Goal: Task Accomplishment & Management: Complete application form

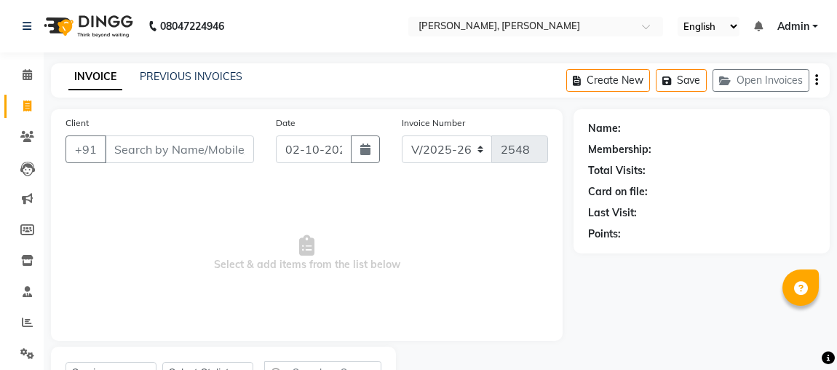
select select "4362"
select select "service"
click at [162, 135] on input "Client" at bounding box center [179, 149] width 149 height 28
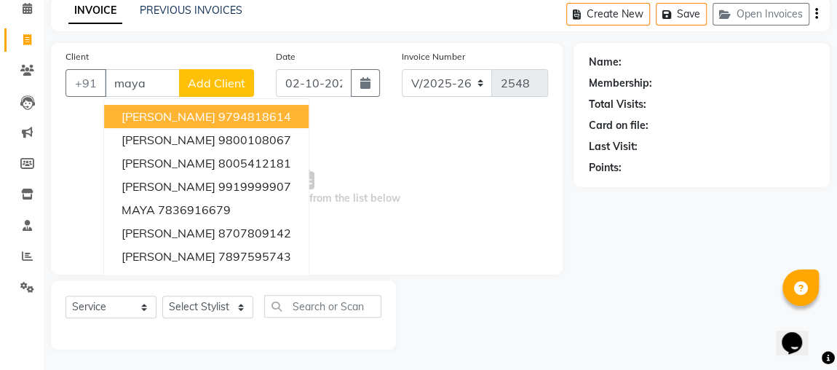
click at [161, 82] on input "maya" at bounding box center [142, 83] width 75 height 28
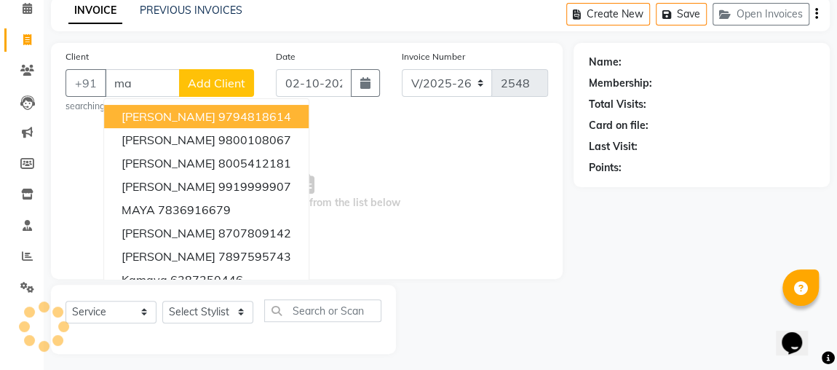
type input "m"
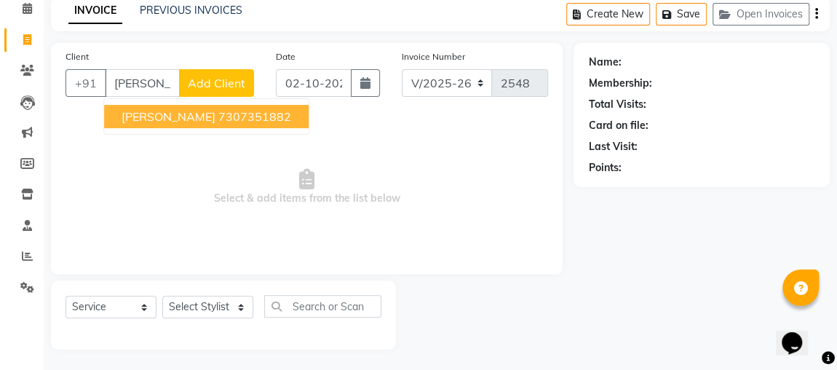
click at [170, 105] on button "[PERSON_NAME] 7307351882" at bounding box center [206, 116] width 205 height 23
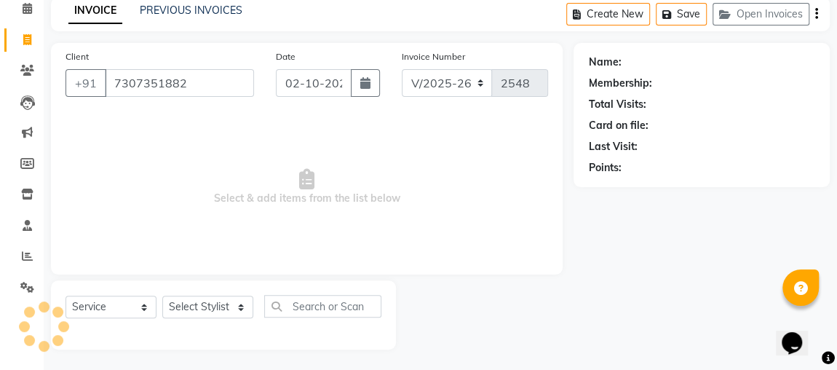
type input "7307351882"
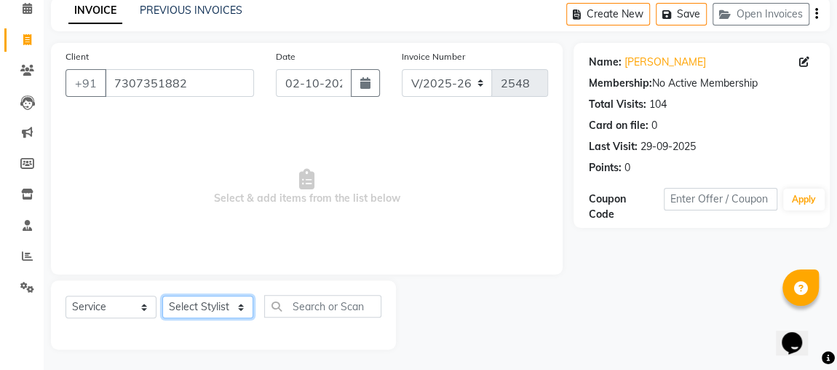
click at [179, 309] on select "Select Stylist [PERSON_NAME] [PERSON_NAME] [PERSON_NAME] MAKEUPS AND PREBRIDAL …" at bounding box center [207, 306] width 91 height 23
select select "33501"
click at [162, 295] on select "Select Stylist [PERSON_NAME] [PERSON_NAME] [PERSON_NAME] MAKEUPS AND PREBRIDAL …" at bounding box center [207, 306] width 91 height 23
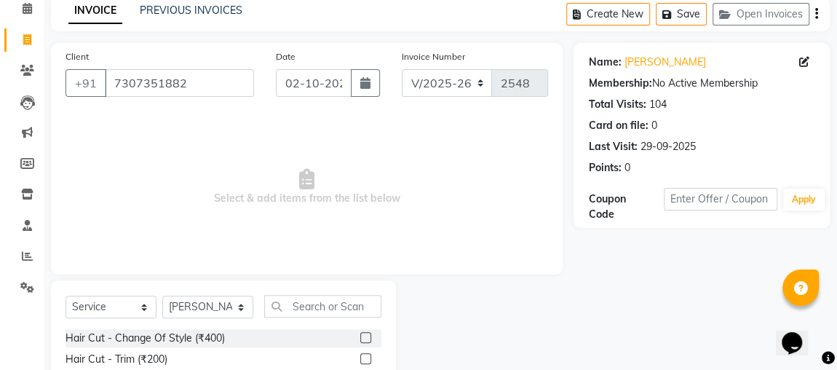
click at [360, 357] on label at bounding box center [365, 358] width 11 height 11
click at [360, 357] on input "checkbox" at bounding box center [364, 358] width 9 height 9
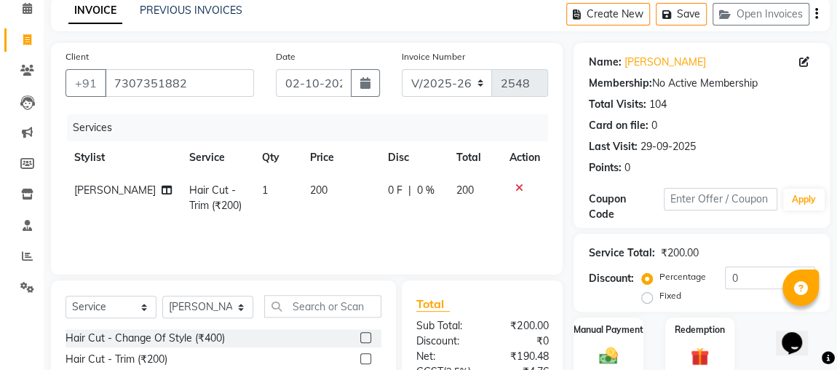
checkbox input "false"
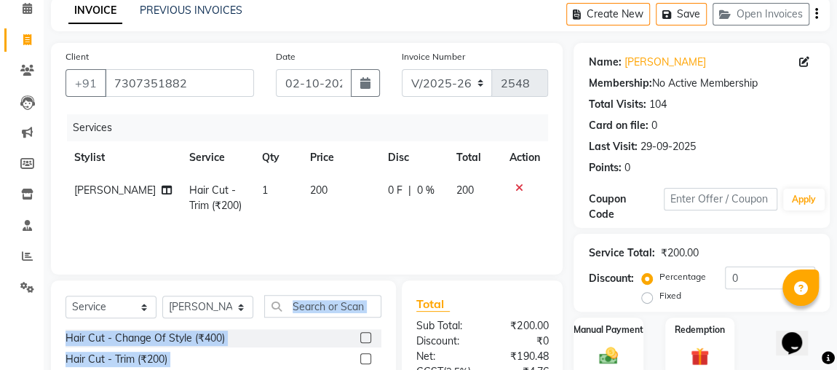
drag, startPoint x: 357, startPoint y: 357, endPoint x: 338, endPoint y: 309, distance: 51.6
click at [338, 309] on input "text" at bounding box center [322, 306] width 117 height 23
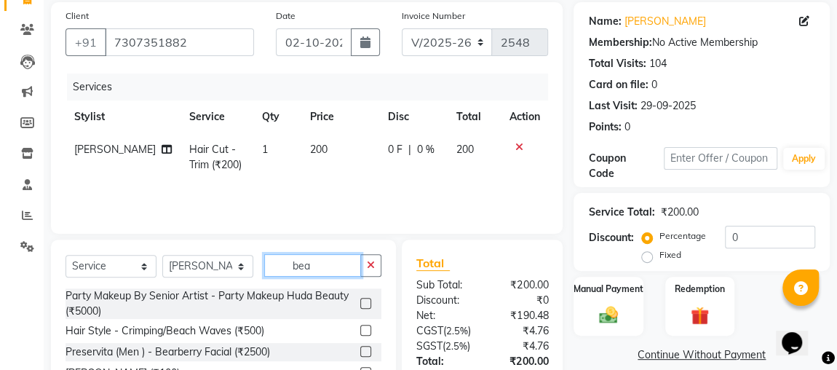
scroll to position [176, 0]
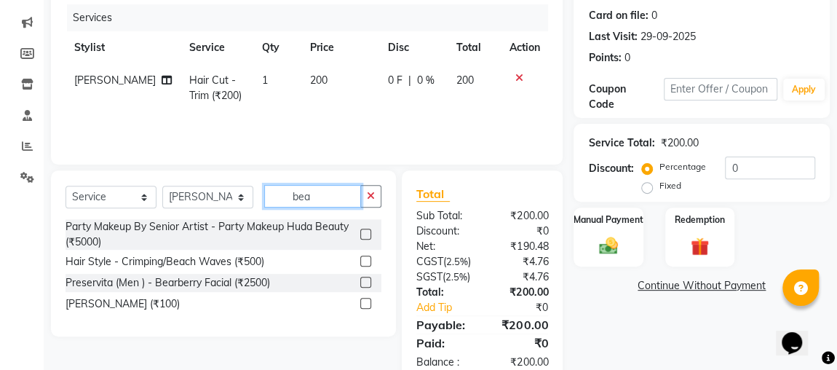
type input "bea"
click at [370, 301] on label at bounding box center [365, 303] width 11 height 11
click at [370, 301] on input "checkbox" at bounding box center [364, 303] width 9 height 9
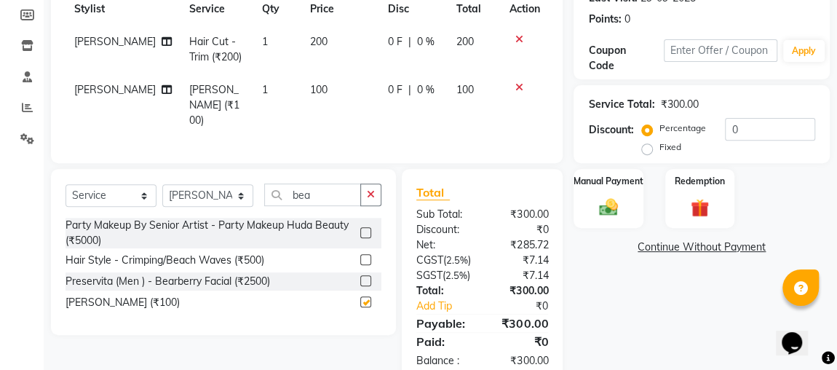
checkbox input "false"
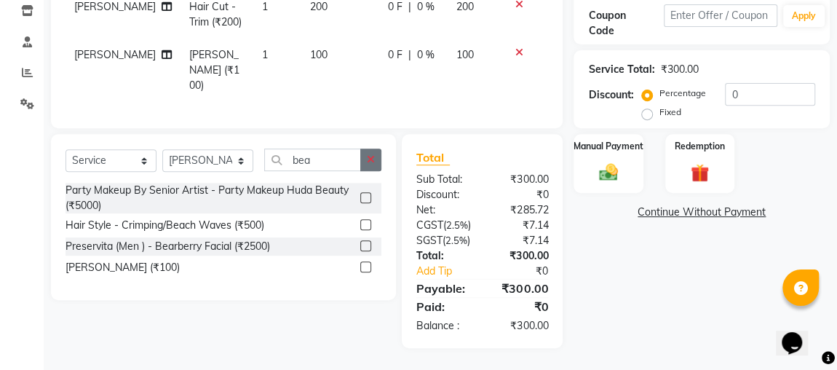
click at [371, 154] on icon "button" at bounding box center [371, 159] width 8 height 10
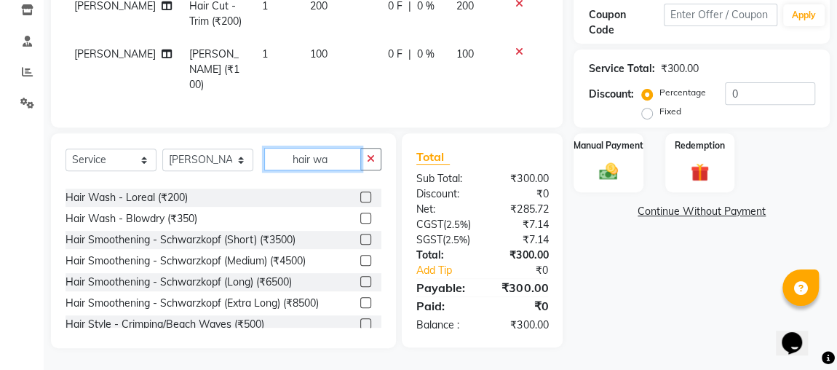
scroll to position [107, 0]
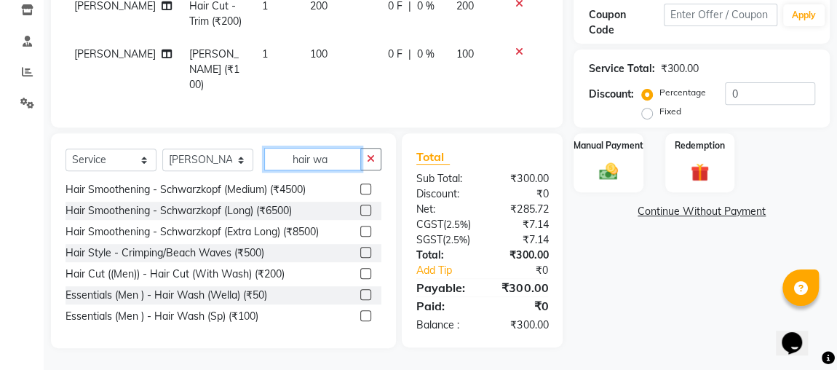
type input "hair wa"
click at [360, 310] on label at bounding box center [365, 315] width 11 height 11
click at [360, 312] on input "checkbox" at bounding box center [364, 316] width 9 height 9
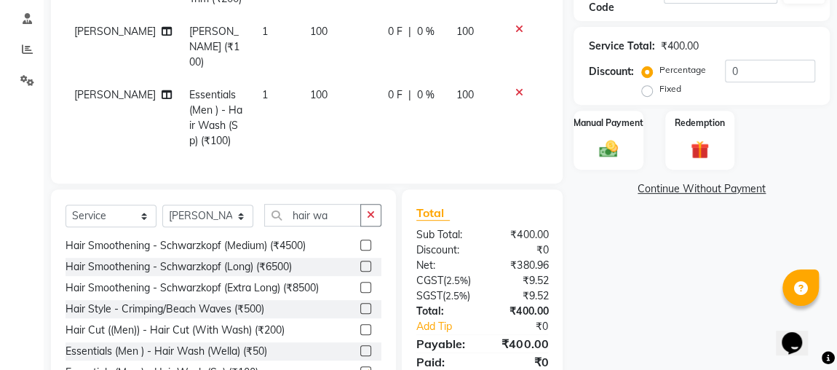
checkbox input "false"
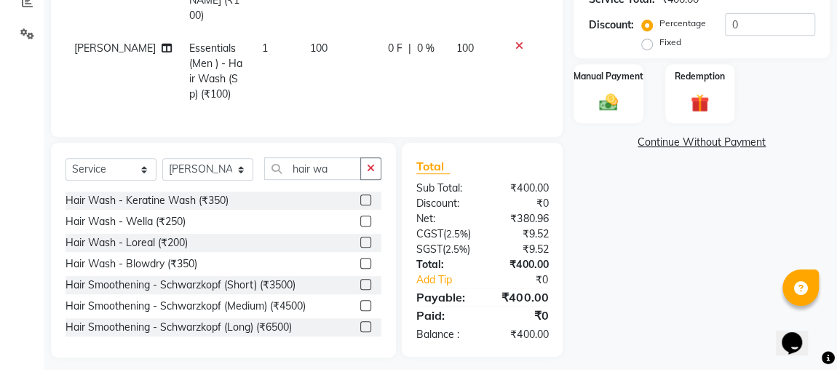
scroll to position [318, 0]
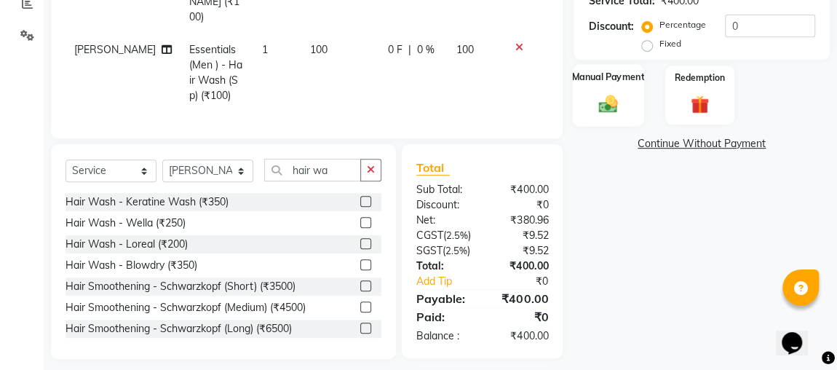
click at [602, 106] on img at bounding box center [607, 103] width 31 height 23
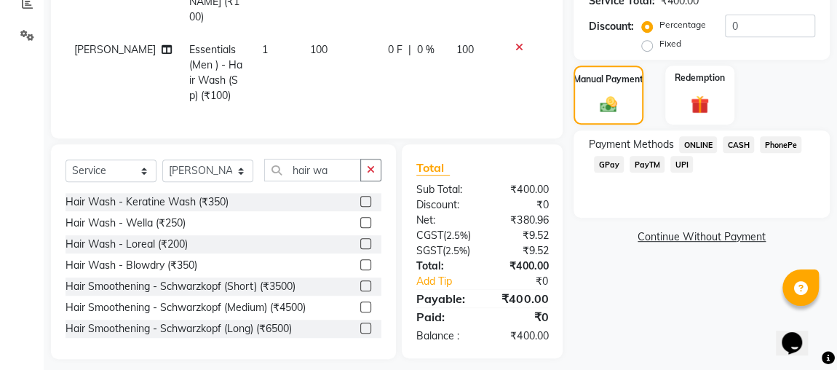
click at [739, 145] on span "CASH" at bounding box center [738, 144] width 31 height 17
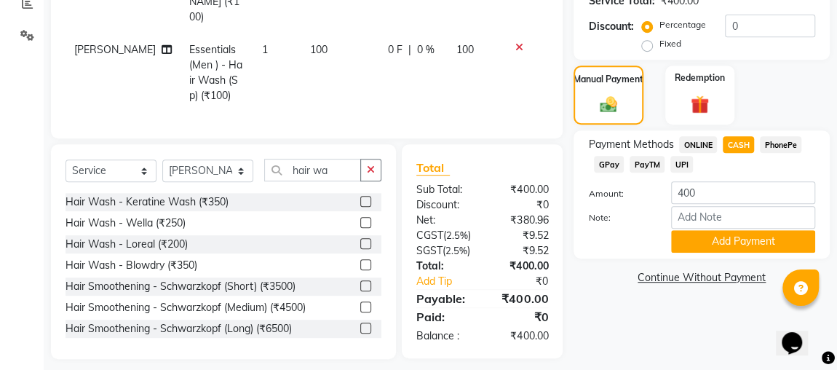
click at [697, 139] on span "ONLINE" at bounding box center [698, 144] width 38 height 17
click at [741, 247] on button "Add Payment" at bounding box center [743, 241] width 144 height 23
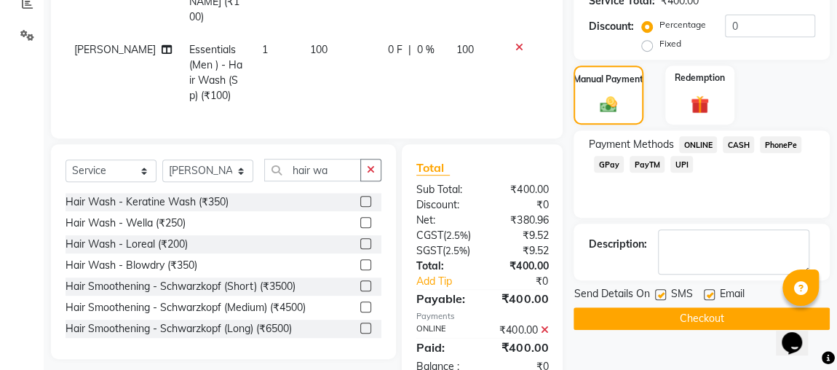
scroll to position [382, 0]
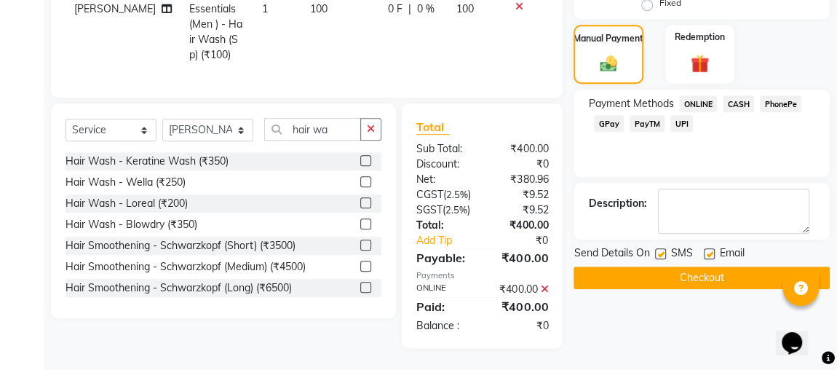
click at [718, 266] on button "Checkout" at bounding box center [702, 277] width 256 height 23
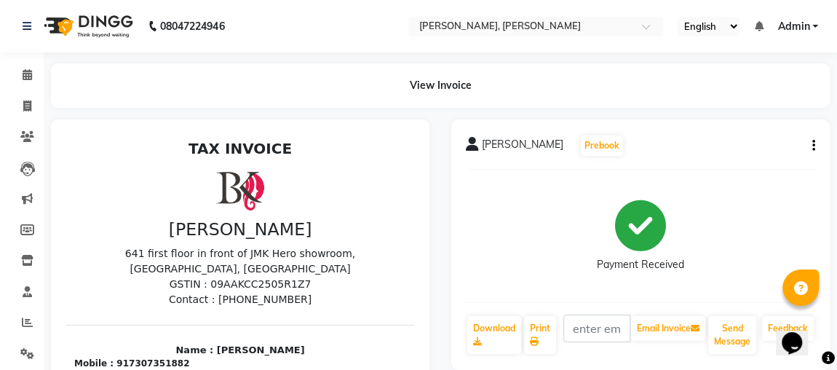
click at [5, 103] on link "Invoice" at bounding box center [21, 107] width 35 height 24
select select "service"
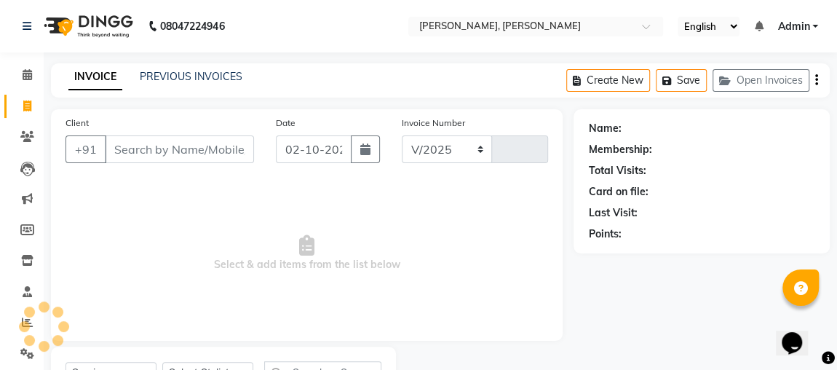
select select "4362"
type input "2549"
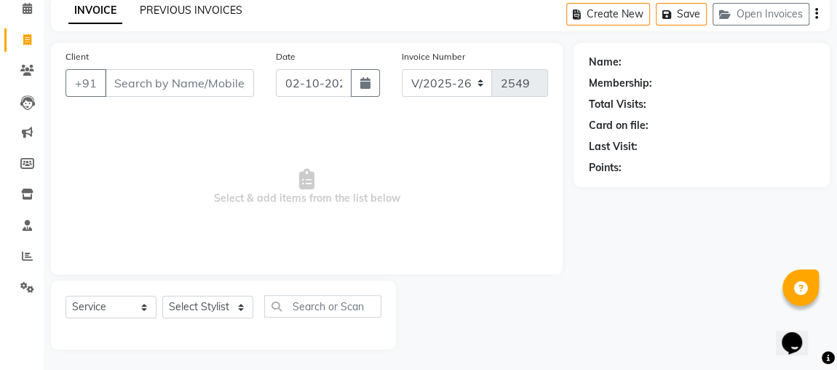
click at [203, 5] on link "PREVIOUS INVOICES" at bounding box center [191, 10] width 103 height 13
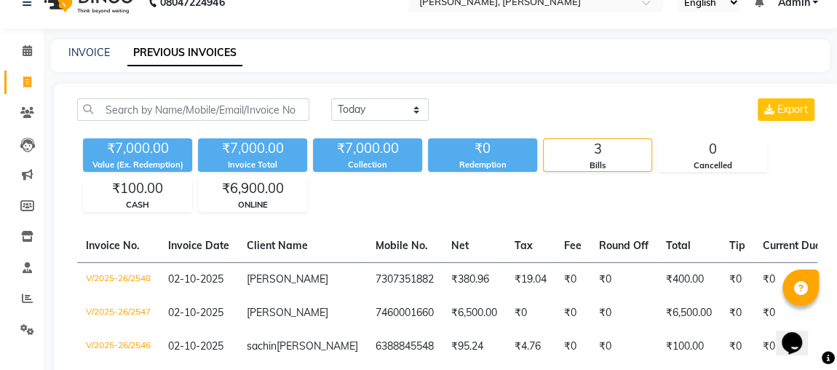
scroll to position [66, 0]
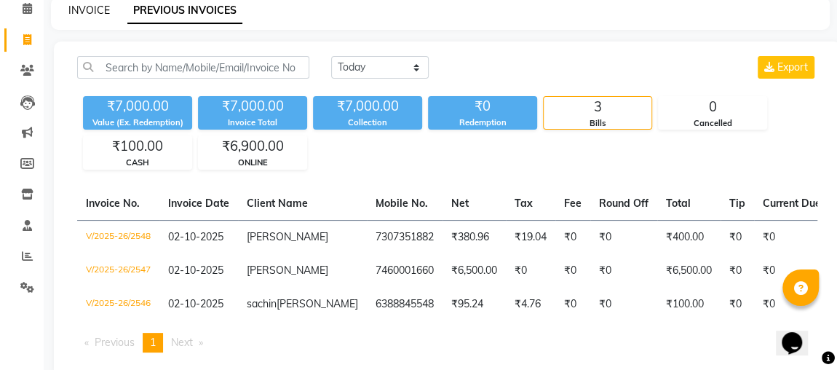
click at [100, 15] on link "INVOICE" at bounding box center [88, 10] width 41 height 13
select select "service"
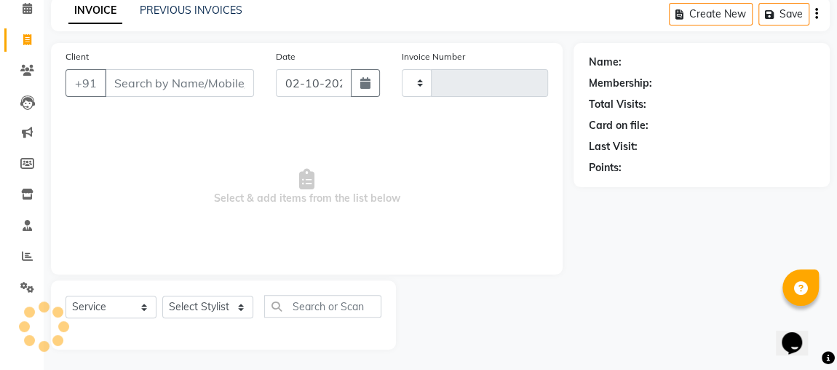
type input "2549"
select select "4362"
click at [156, 78] on input "Client" at bounding box center [179, 83] width 149 height 28
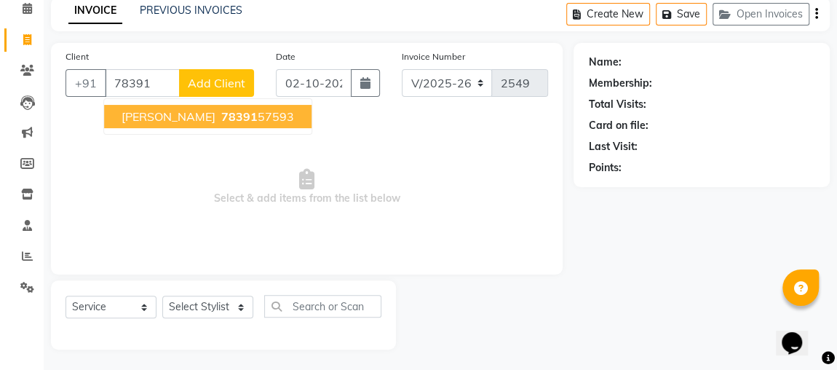
click at [218, 109] on ngb-highlight "78391 57593" at bounding box center [256, 116] width 76 height 15
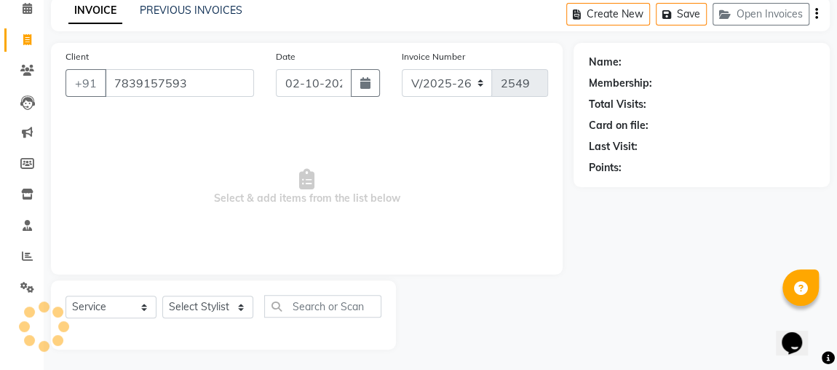
type input "7839157593"
click at [183, 305] on select "Select Stylist [PERSON_NAME] [PERSON_NAME] [PERSON_NAME] MAKEUPS AND PREBRIDAL …" at bounding box center [207, 306] width 91 height 23
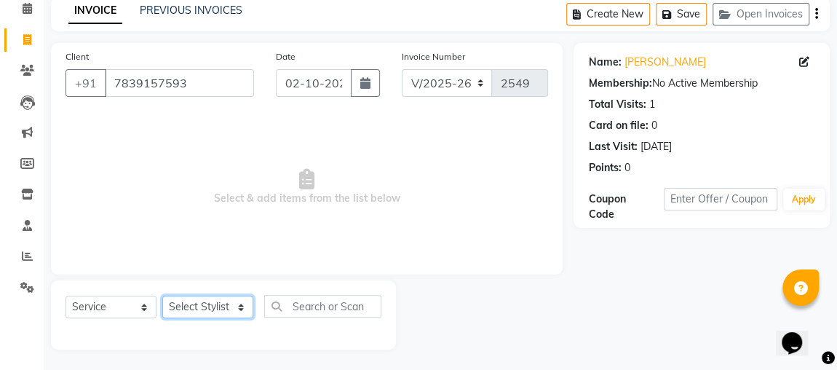
select select "85750"
click at [162, 295] on select "Select Stylist [PERSON_NAME] [PERSON_NAME] [PERSON_NAME] MAKEUPS AND PREBRIDAL …" at bounding box center [207, 306] width 91 height 23
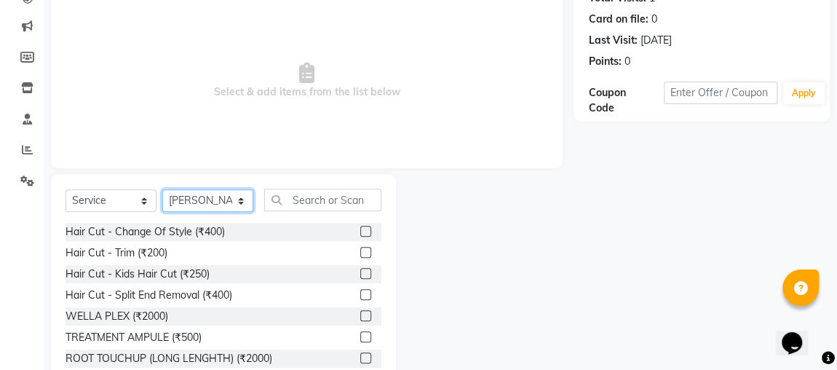
scroll to position [196, 0]
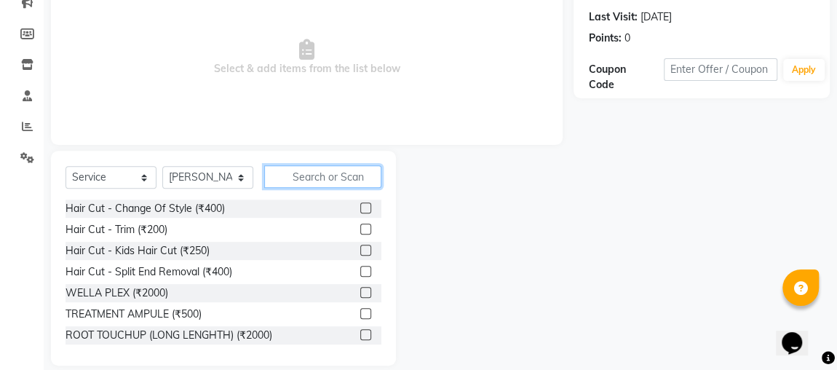
click at [322, 180] on input "text" at bounding box center [322, 176] width 117 height 23
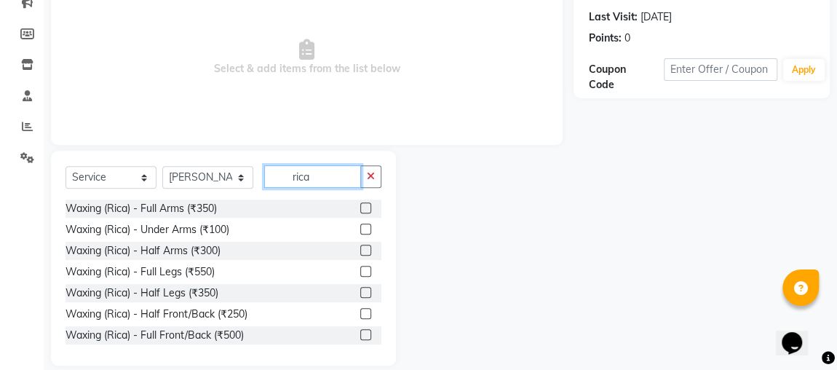
type input "rica"
click at [360, 206] on label at bounding box center [365, 207] width 11 height 11
click at [360, 206] on input "checkbox" at bounding box center [364, 208] width 9 height 9
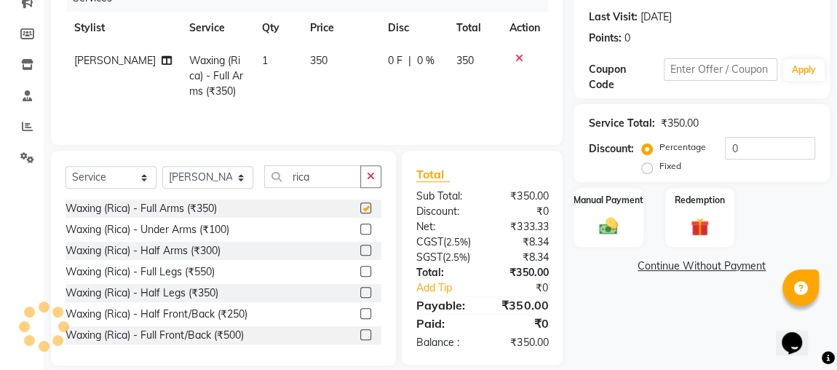
checkbox input "false"
click at [360, 227] on label at bounding box center [365, 228] width 11 height 11
click at [360, 227] on input "checkbox" at bounding box center [364, 229] width 9 height 9
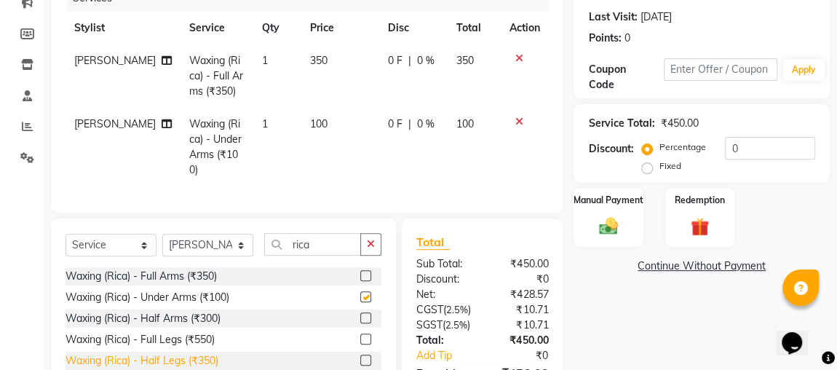
checkbox input "false"
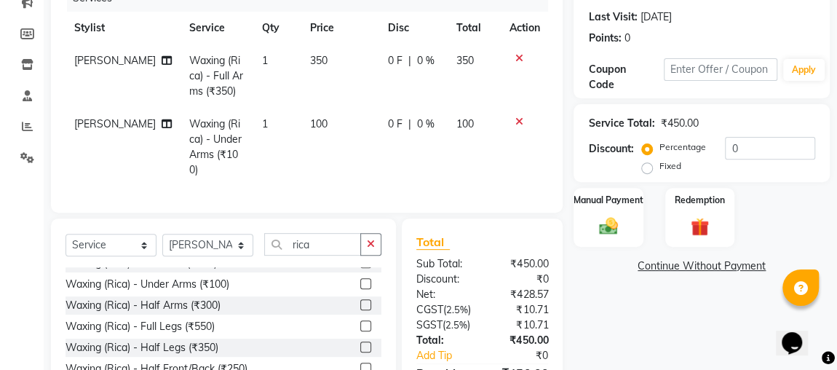
scroll to position [16, 0]
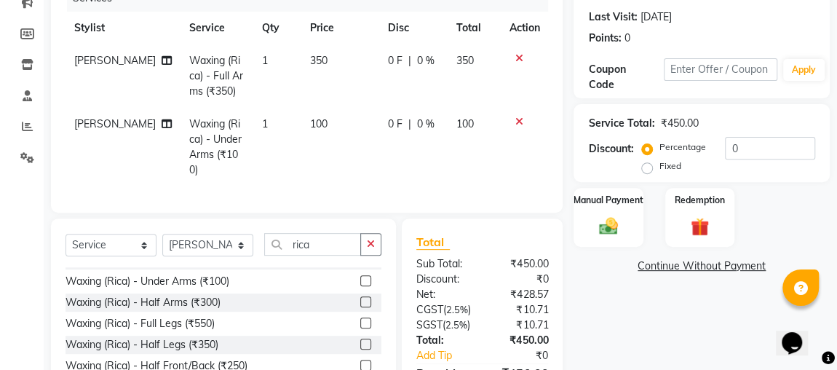
click at [360, 338] on label at bounding box center [365, 343] width 11 height 11
click at [360, 340] on input "checkbox" at bounding box center [364, 344] width 9 height 9
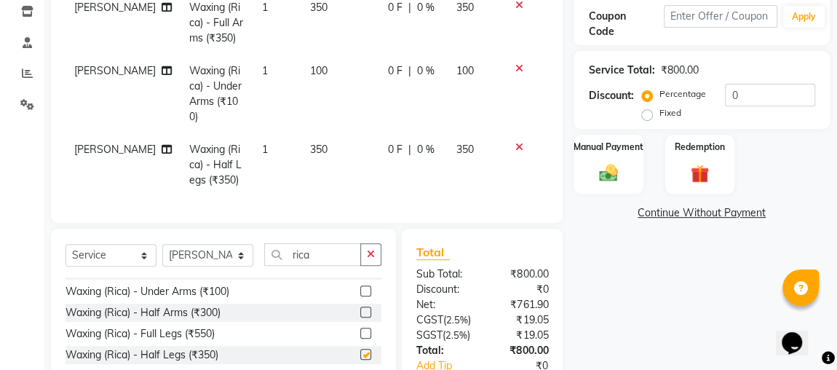
checkbox input "false"
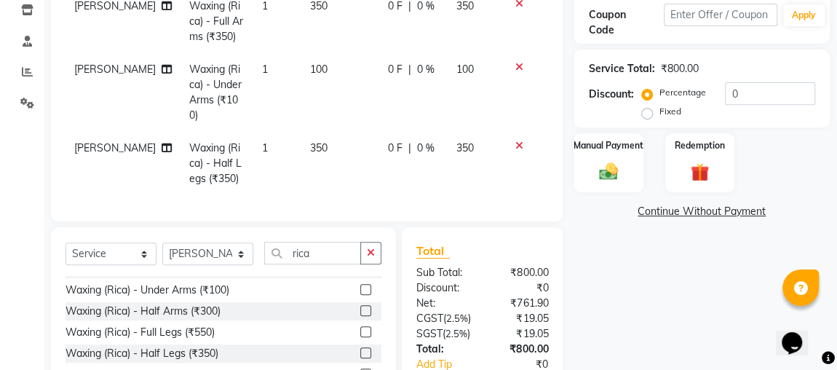
scroll to position [247, 0]
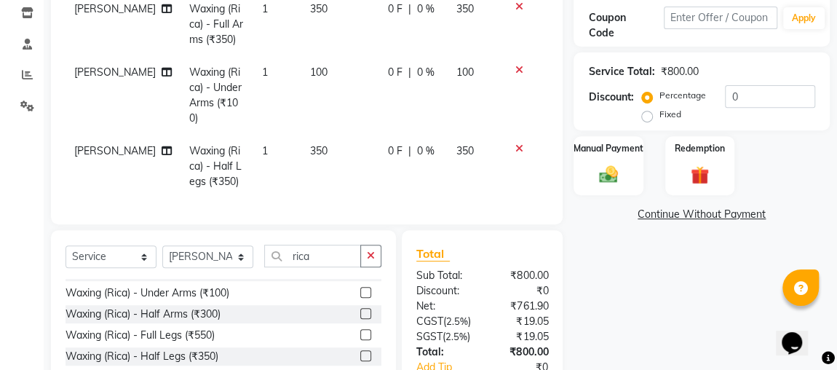
click at [301, 135] on td "350" at bounding box center [340, 166] width 78 height 63
select select "85750"
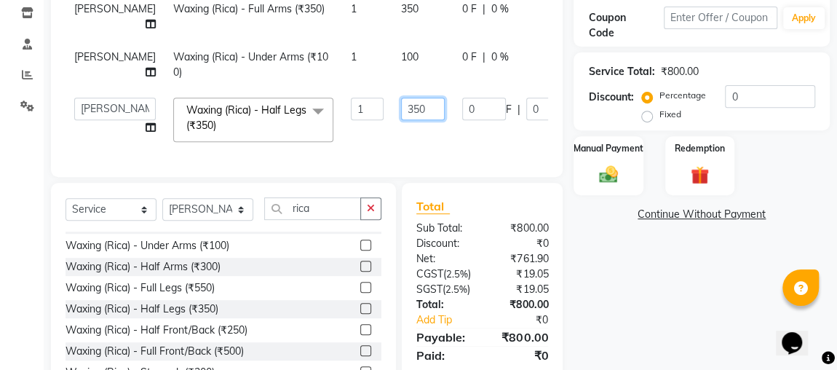
click at [401, 106] on input "350" at bounding box center [423, 109] width 44 height 23
type input "3"
type input "400"
click at [453, 138] on td "0 F | 0 %" at bounding box center [520, 120] width 134 height 62
select select "85750"
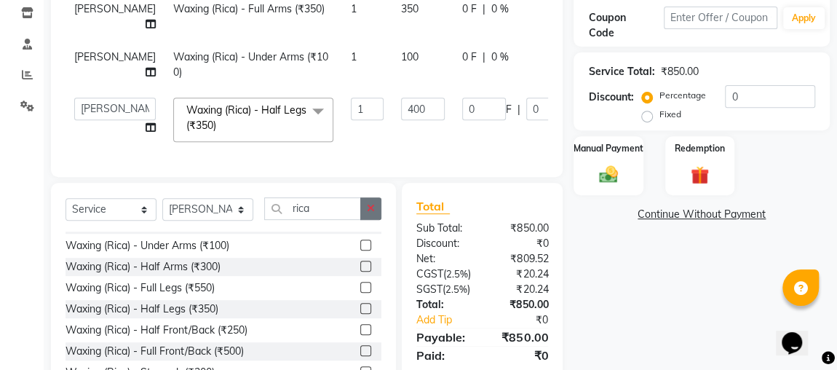
click at [376, 212] on button "button" at bounding box center [370, 208] width 21 height 23
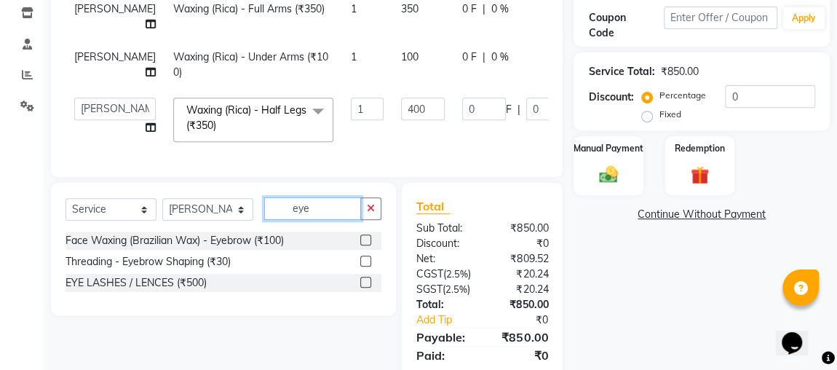
scroll to position [0, 0]
type input "eye"
click at [366, 266] on label at bounding box center [365, 260] width 11 height 11
click at [366, 266] on input "checkbox" at bounding box center [364, 261] width 9 height 9
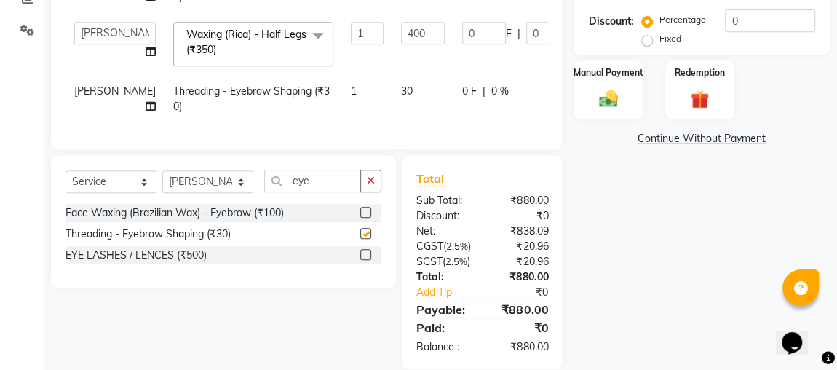
checkbox input "false"
click at [371, 186] on icon "button" at bounding box center [371, 181] width 8 height 10
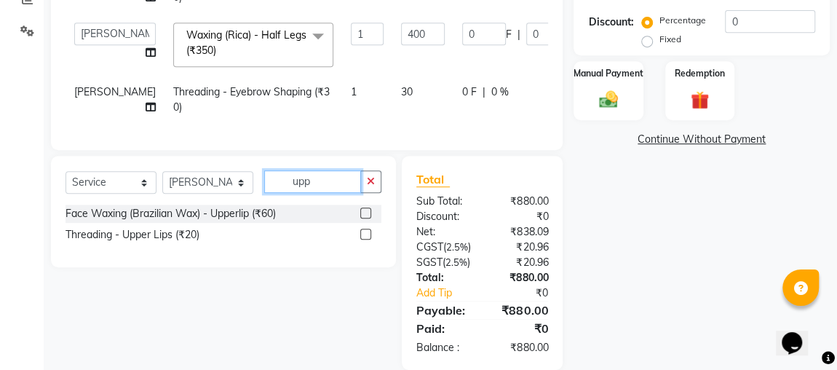
type input "upp"
click at [362, 218] on label at bounding box center [365, 212] width 11 height 11
click at [362, 218] on input "checkbox" at bounding box center [364, 213] width 9 height 9
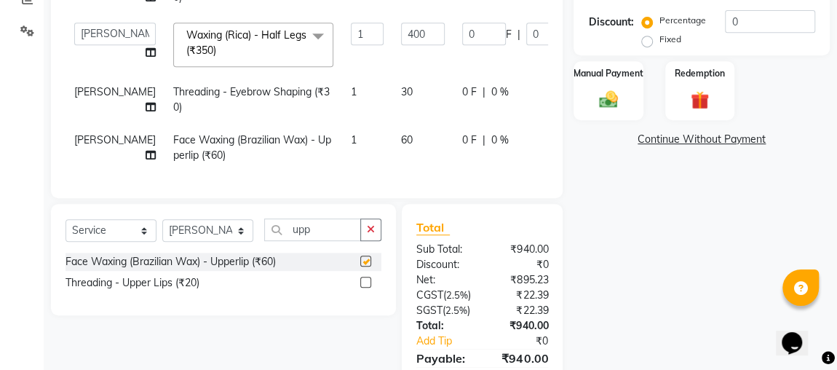
scroll to position [0, 0]
checkbox input "false"
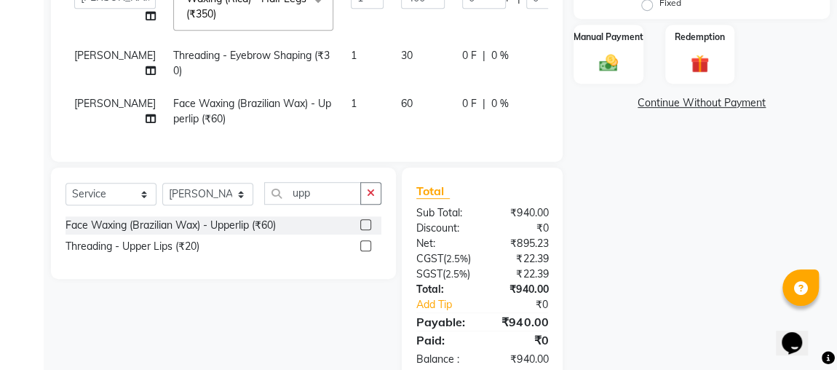
scroll to position [370, 0]
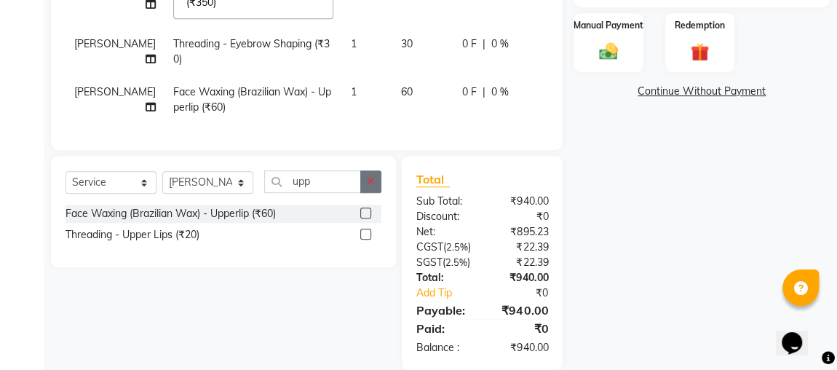
click at [363, 190] on button "button" at bounding box center [370, 181] width 21 height 23
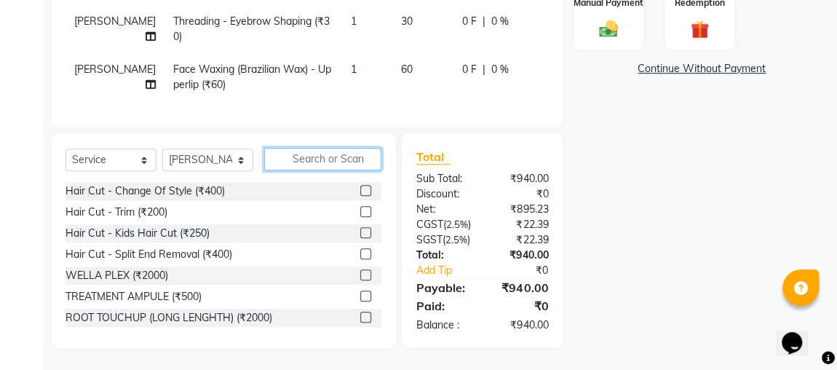
scroll to position [425, 0]
click at [351, 148] on input "text" at bounding box center [322, 159] width 117 height 23
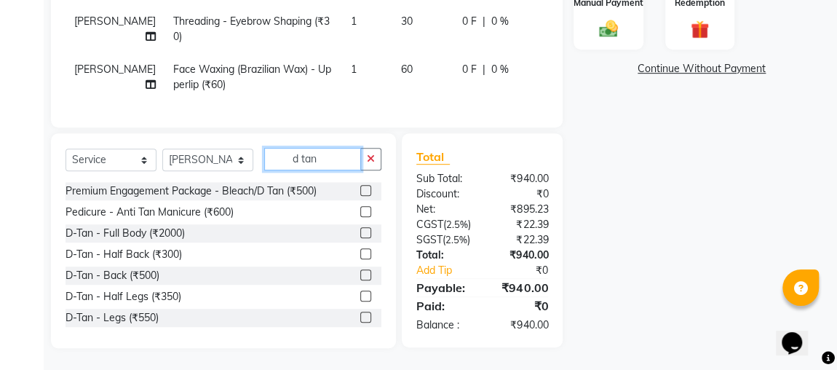
type input "d tan"
click at [360, 185] on label at bounding box center [365, 190] width 11 height 11
click at [360, 186] on input "checkbox" at bounding box center [364, 190] width 9 height 9
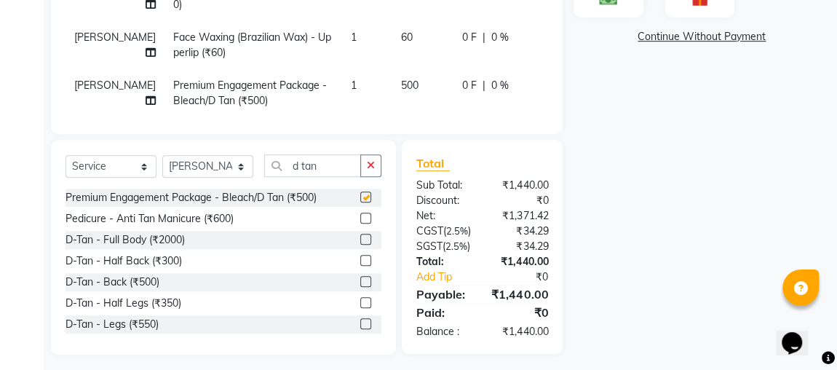
scroll to position [19, 0]
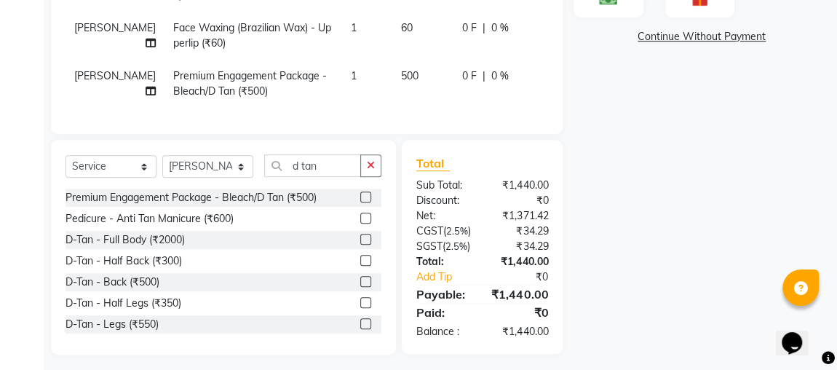
checkbox input "false"
click at [378, 155] on button "button" at bounding box center [370, 165] width 21 height 23
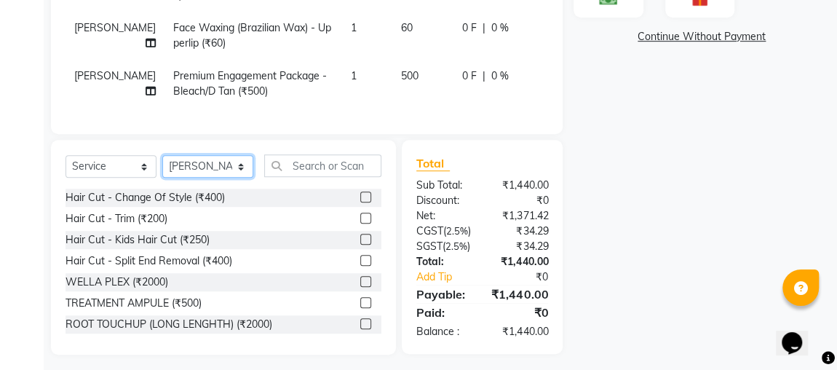
click at [213, 165] on select "Select Stylist [PERSON_NAME] [PERSON_NAME] [PERSON_NAME] MAKEUPS AND PREBRIDAL …" at bounding box center [207, 166] width 91 height 23
select select "82832"
click at [162, 155] on select "Select Stylist [PERSON_NAME] [PERSON_NAME] [PERSON_NAME] MAKEUPS AND PREBRIDAL …" at bounding box center [207, 166] width 91 height 23
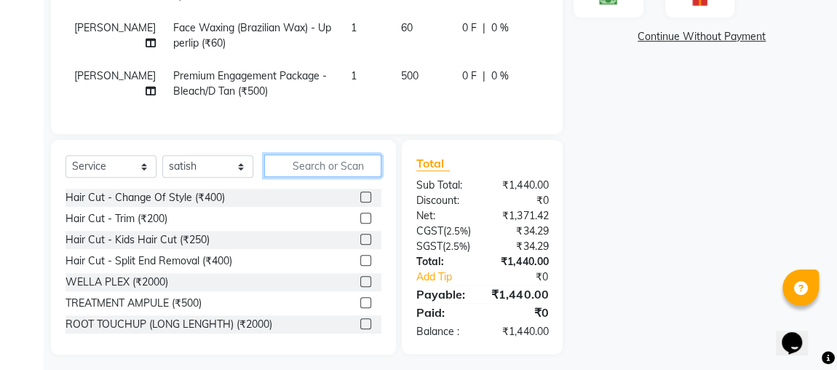
click at [351, 162] on input "text" at bounding box center [322, 165] width 117 height 23
click at [360, 237] on label at bounding box center [365, 239] width 11 height 11
click at [360, 237] on input "checkbox" at bounding box center [364, 239] width 9 height 9
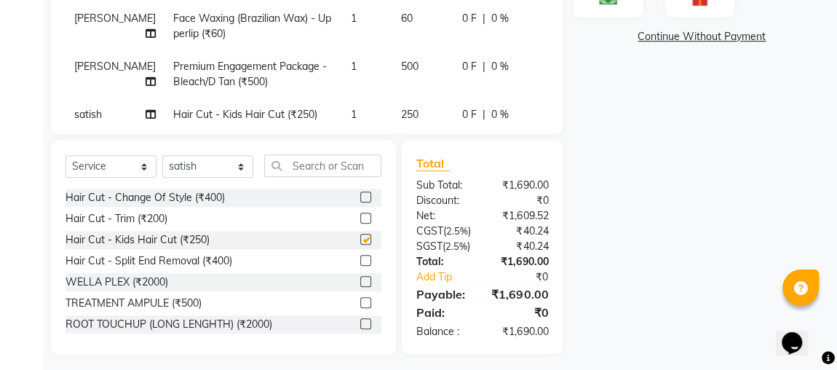
checkbox input "false"
click at [346, 161] on input "text" at bounding box center [322, 165] width 117 height 23
click at [183, 158] on select "Select Stylist [PERSON_NAME] [PERSON_NAME] [PERSON_NAME] MAKEUPS AND PREBRIDAL …" at bounding box center [207, 166] width 91 height 23
click at [360, 170] on input "text" at bounding box center [322, 165] width 117 height 23
click at [213, 159] on select "Select Stylist [PERSON_NAME] [PERSON_NAME] [PERSON_NAME] MAKEUPS AND PREBRIDAL …" at bounding box center [207, 166] width 91 height 23
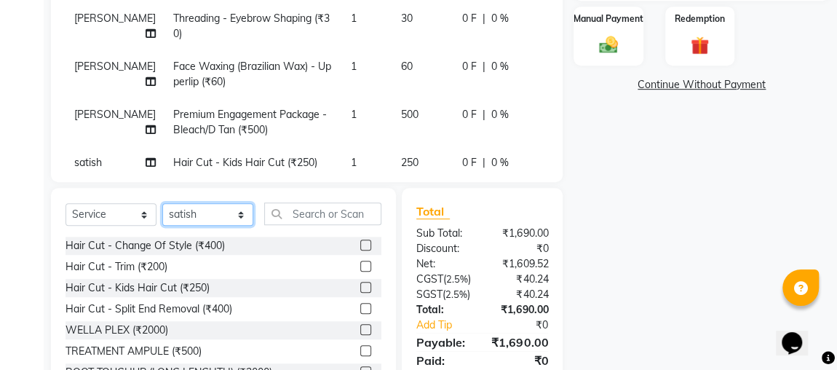
scroll to position [371, 0]
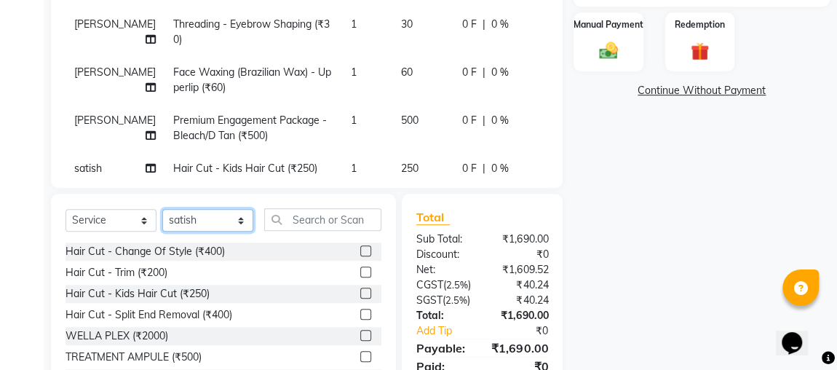
click at [216, 225] on select "Select Stylist [PERSON_NAME] [PERSON_NAME] [PERSON_NAME] MAKEUPS AND PREBRIDAL …" at bounding box center [207, 220] width 91 height 23
select select "86118"
click at [162, 209] on select "Select Stylist [PERSON_NAME] [PERSON_NAME] [PERSON_NAME] MAKEUPS AND PREBRIDAL …" at bounding box center [207, 220] width 91 height 23
click at [360, 271] on label at bounding box center [365, 271] width 11 height 11
click at [360, 271] on input "checkbox" at bounding box center [364, 272] width 9 height 9
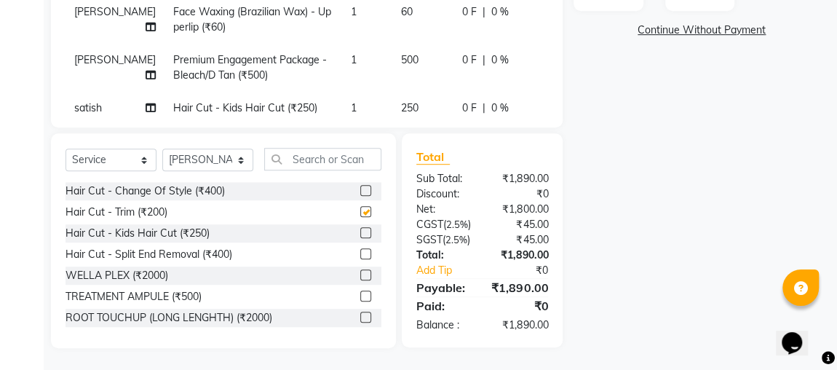
scroll to position [459, 0]
checkbox input "false"
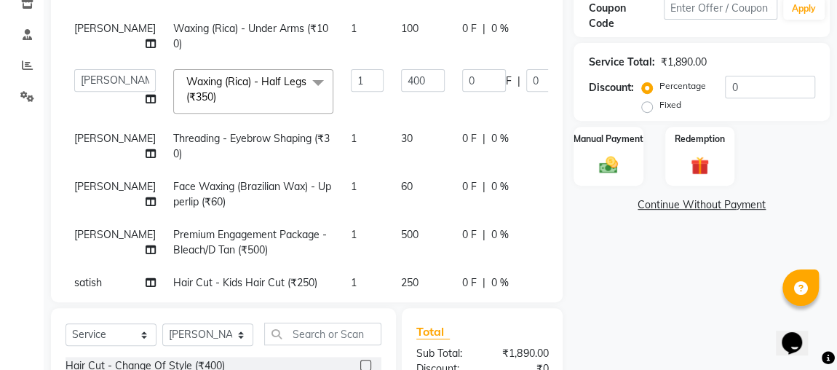
scroll to position [261, 0]
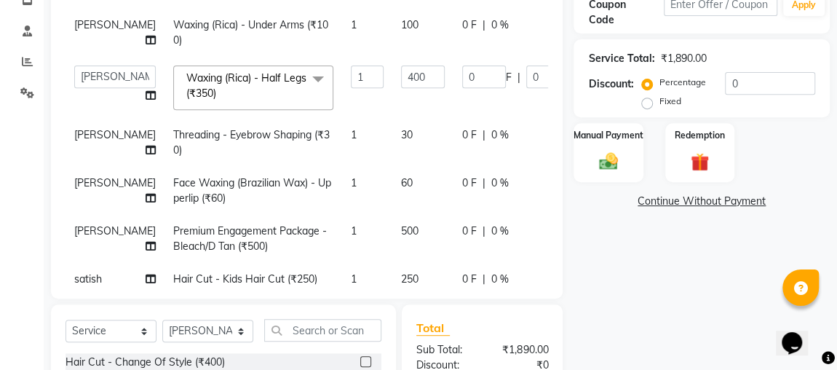
click at [673, 101] on label "Fixed" at bounding box center [670, 101] width 22 height 13
click at [655, 101] on input "Fixed" at bounding box center [650, 101] width 10 height 10
radio input "true"
click at [766, 82] on input "0" at bounding box center [770, 83] width 90 height 23
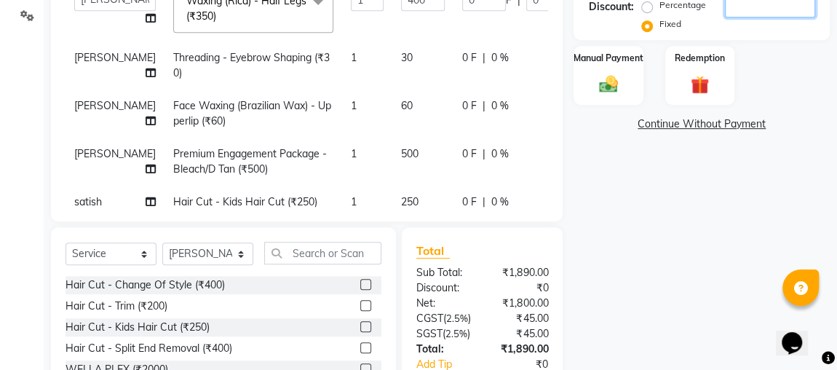
scroll to position [342, 0]
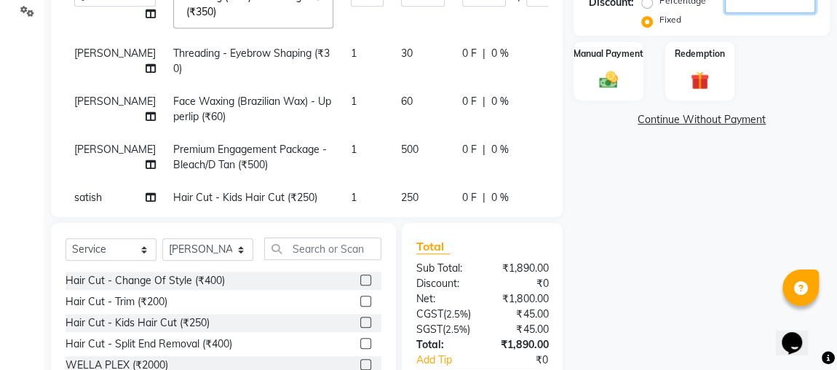
type input "3"
type input "0.63"
type input "0.16"
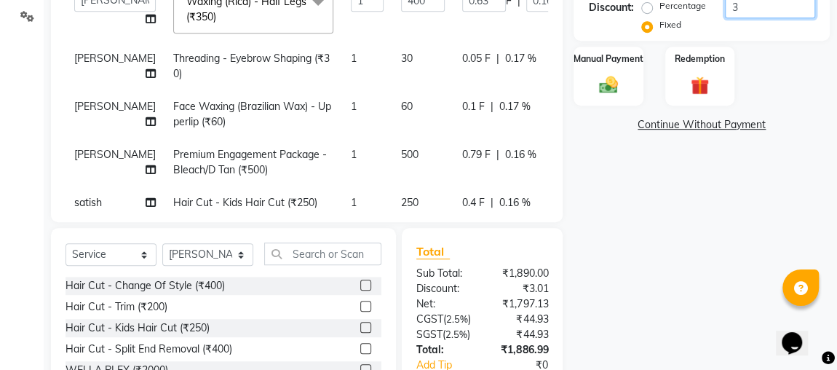
type input "30"
type input "6.35"
type input "1.59"
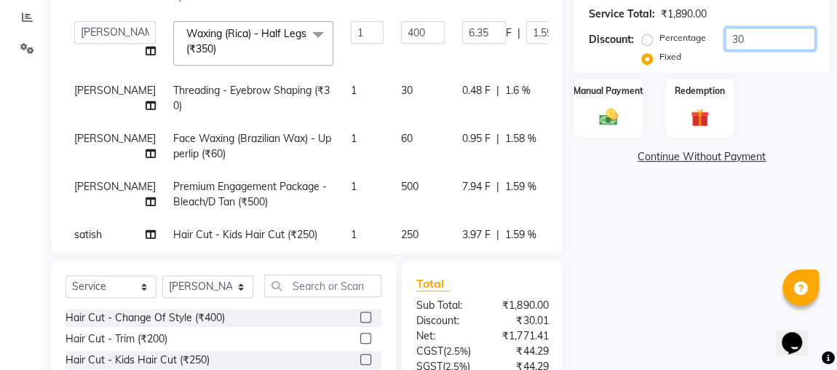
scroll to position [307, 0]
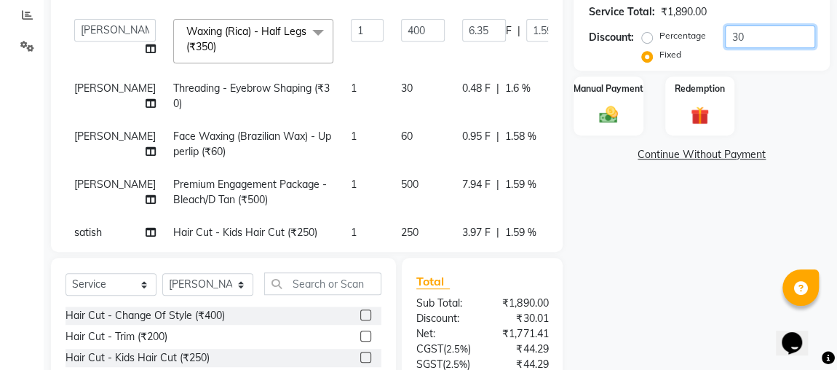
type input "30"
click at [671, 38] on label "Percentage" at bounding box center [682, 35] width 47 height 13
click at [655, 38] on input "Percentage" at bounding box center [650, 36] width 10 height 10
radio input "true"
type input "120"
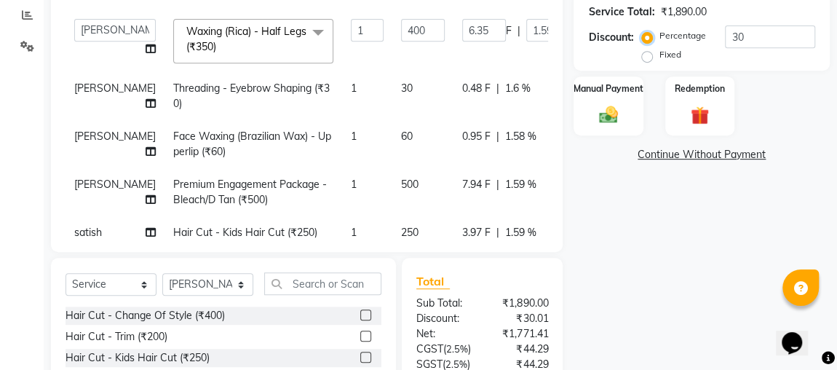
type input "30"
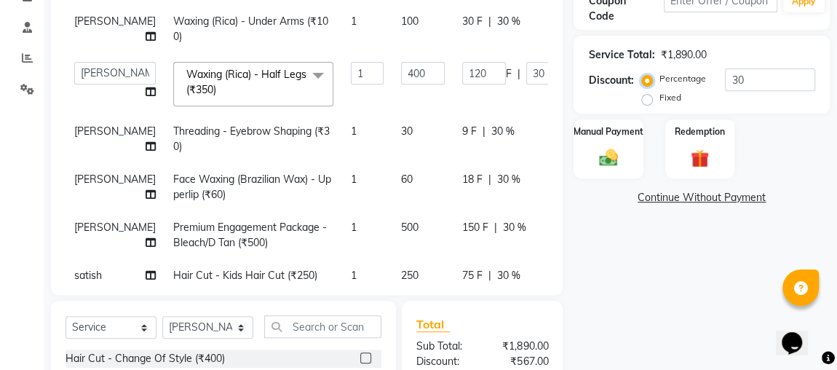
scroll to position [266, 0]
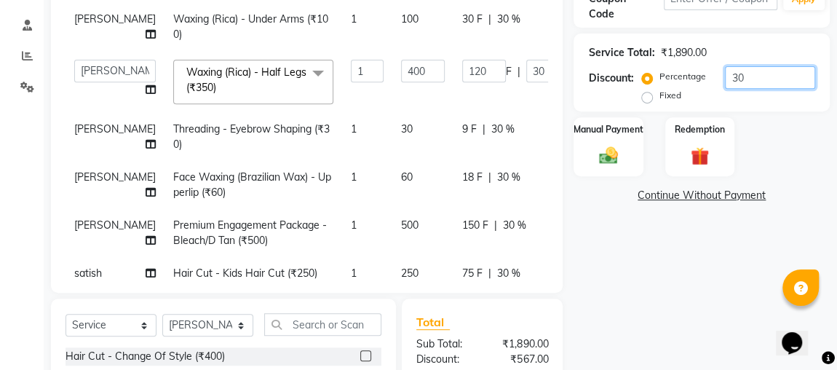
click at [752, 76] on input "30" at bounding box center [770, 77] width 90 height 23
type input "3"
type input "12"
type input "3"
type input "0"
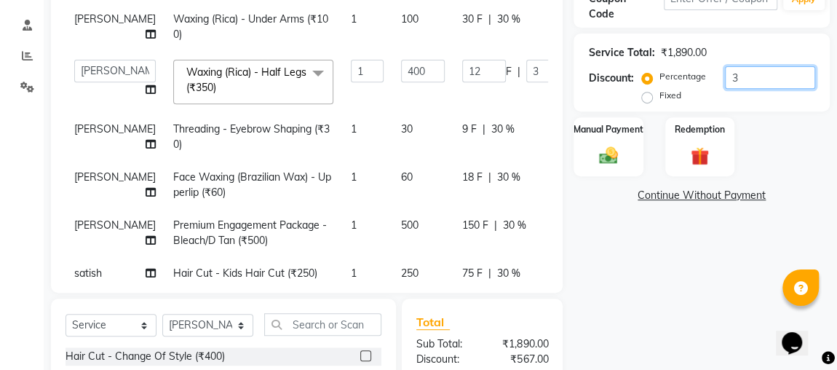
type input "0"
click at [694, 218] on div "Name: [PERSON_NAME] Membership: No Active Membership Total Visits: 1 Card on fi…" at bounding box center [707, 178] width 267 height 670
click at [678, 99] on label "Fixed" at bounding box center [670, 95] width 22 height 13
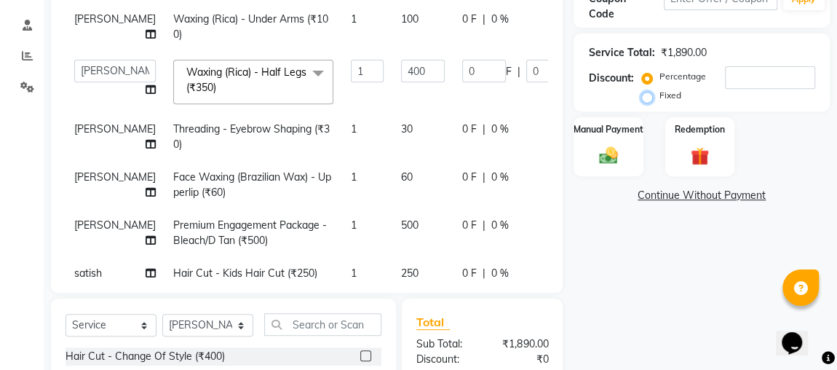
click at [655, 99] on input "Fixed" at bounding box center [650, 95] width 10 height 10
radio input "true"
click at [766, 76] on input "number" at bounding box center [770, 77] width 90 height 23
type input "5"
type input "1.06"
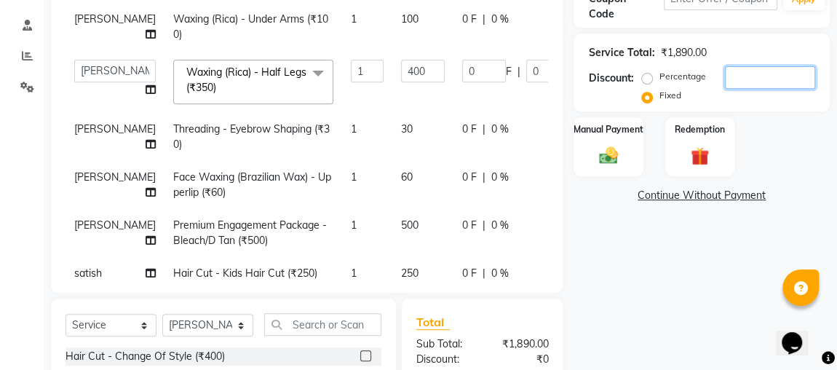
type input "0.27"
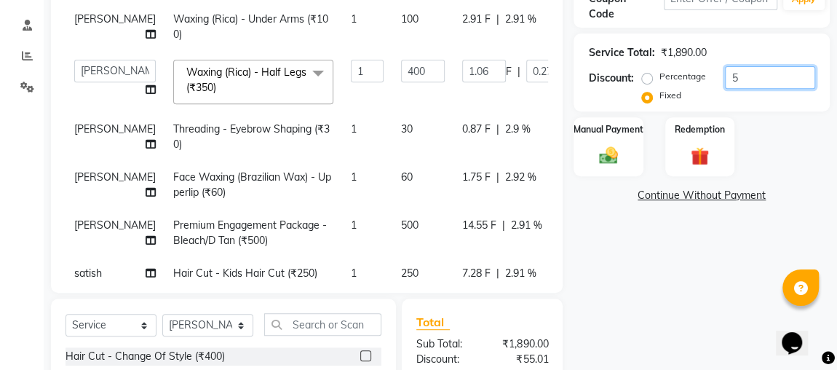
type input "55"
type input "11.64"
type input "2.91"
type input "550"
type input "116.4"
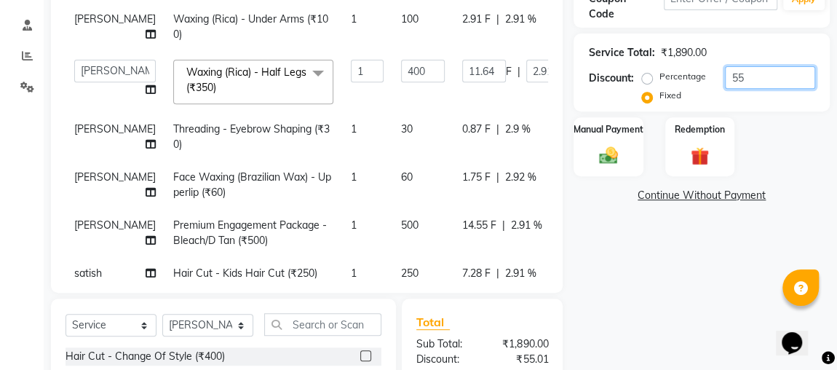
type input "29.1"
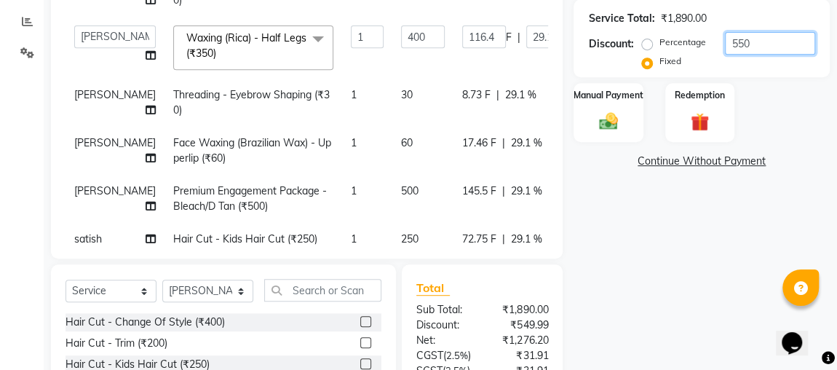
scroll to position [301, 0]
click at [766, 44] on input "550" at bounding box center [770, 42] width 90 height 23
type input "55"
type input "11.64"
type input "2.91"
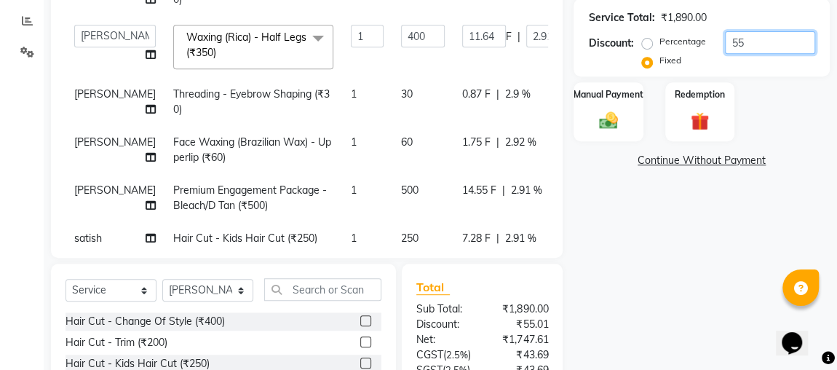
type input "5"
type input "1.06"
type input "0.27"
type input "54"
type input "11.43"
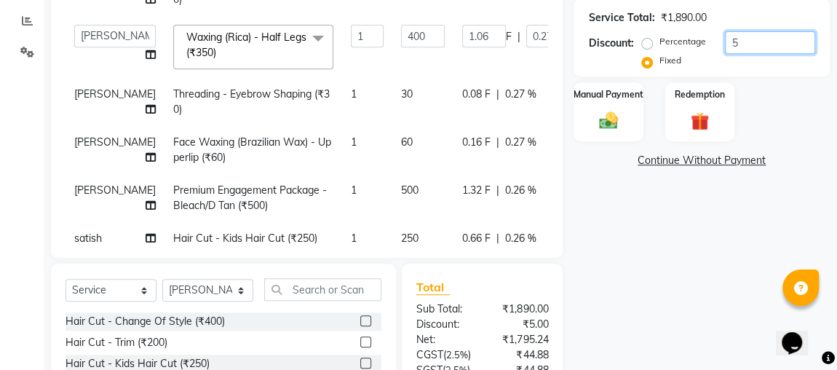
type input "2.86"
type input "540"
type input "114.29"
type input "28.57"
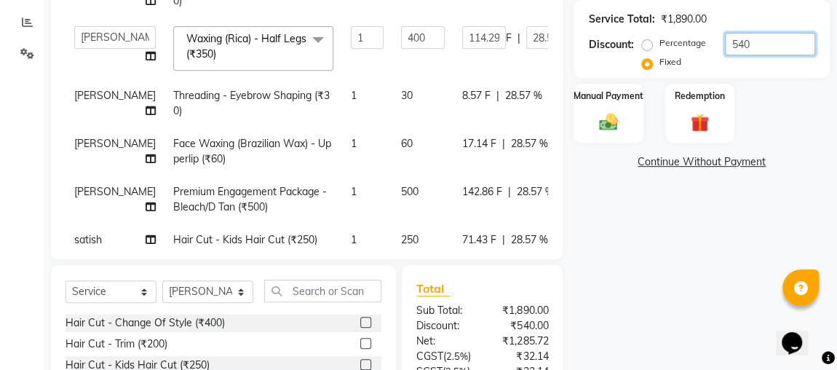
scroll to position [291, 0]
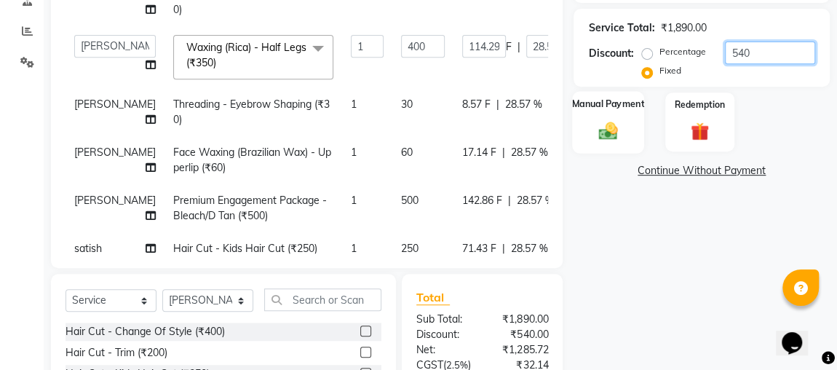
type input "540"
click at [624, 116] on div "Manual Payment" at bounding box center [608, 122] width 72 height 62
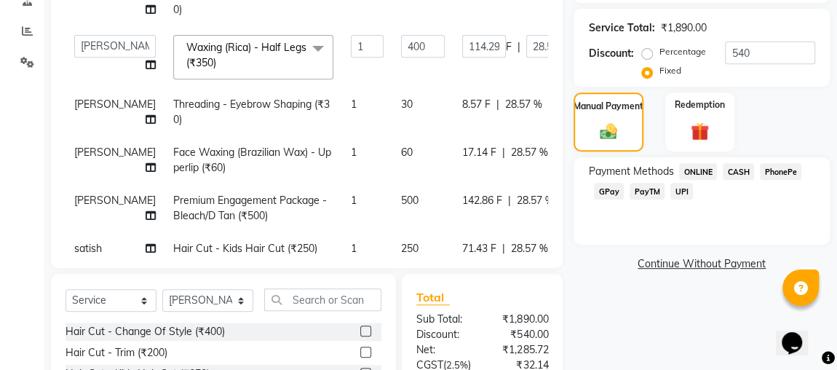
click at [697, 172] on span "ONLINE" at bounding box center [698, 171] width 38 height 17
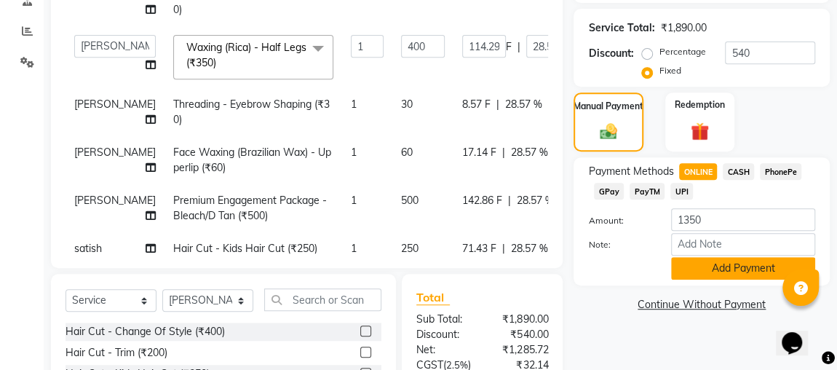
click at [728, 267] on button "Add Payment" at bounding box center [743, 268] width 144 height 23
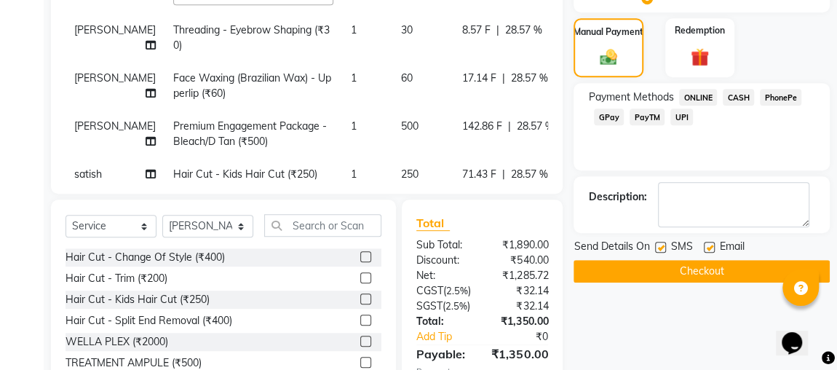
scroll to position [387, 0]
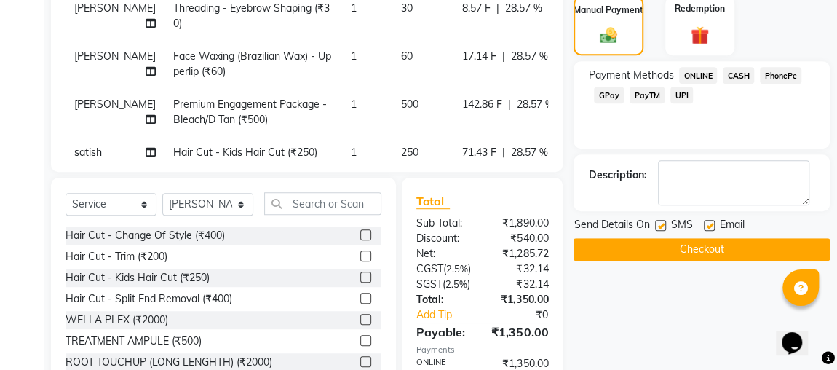
click at [716, 255] on button "Checkout" at bounding box center [702, 249] width 256 height 23
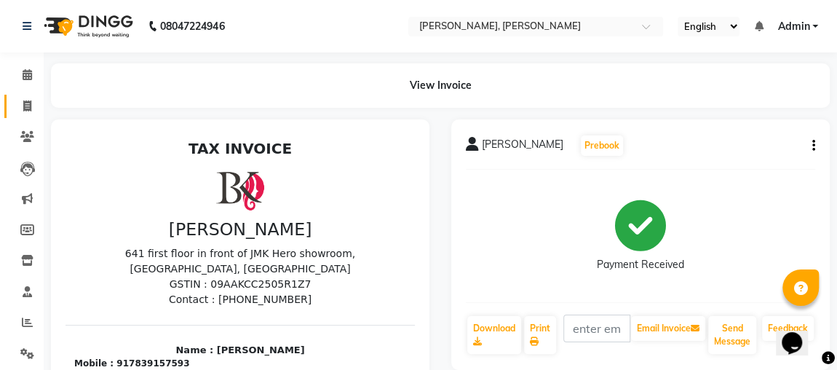
click at [23, 105] on icon at bounding box center [27, 105] width 8 height 11
select select "service"
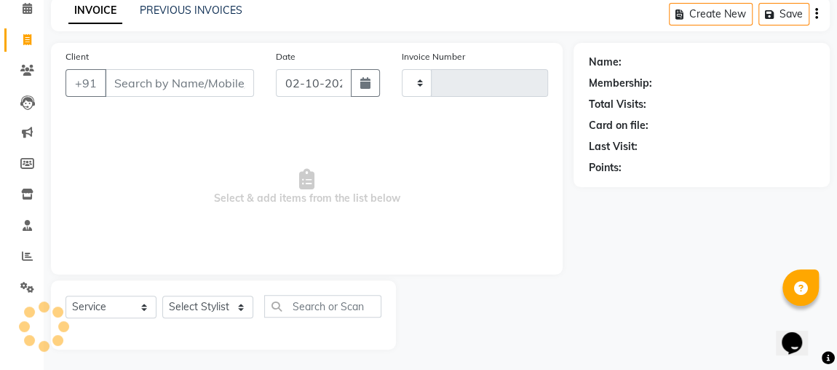
type input "2550"
select select "4362"
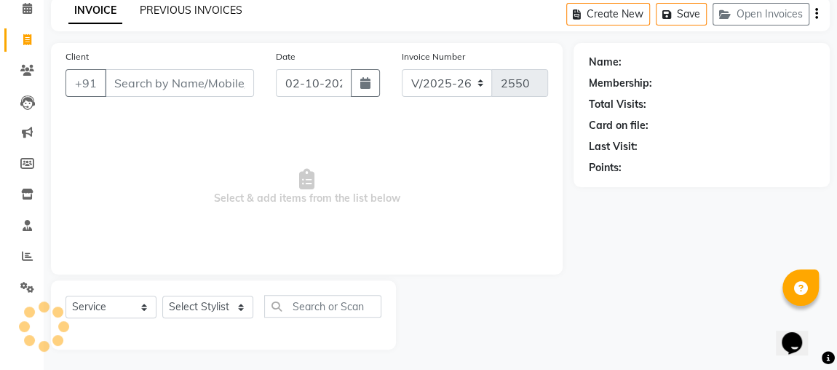
click at [186, 9] on link "PREVIOUS INVOICES" at bounding box center [191, 10] width 103 height 13
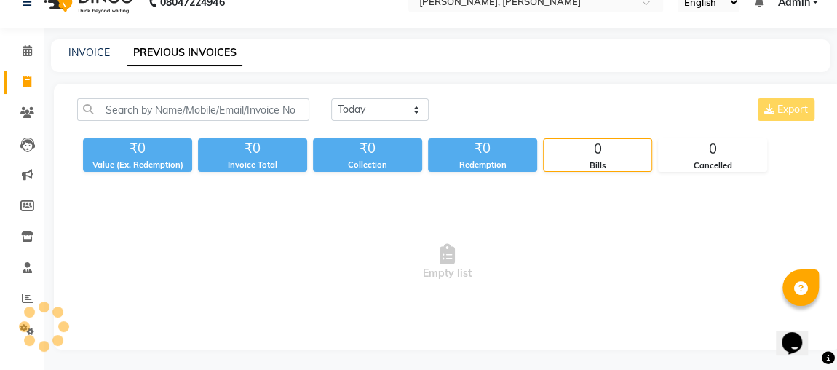
scroll to position [66, 0]
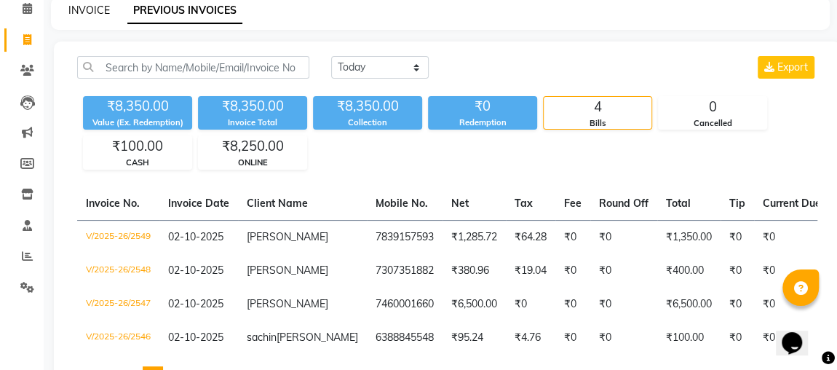
click at [84, 15] on link "INVOICE" at bounding box center [88, 10] width 41 height 13
select select "service"
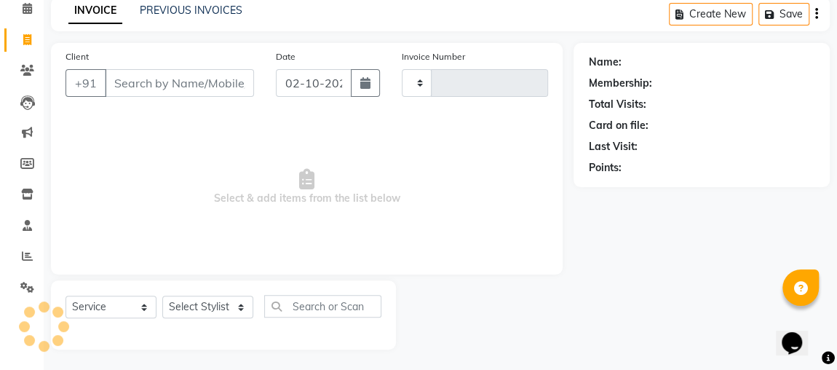
type input "2550"
select select "4362"
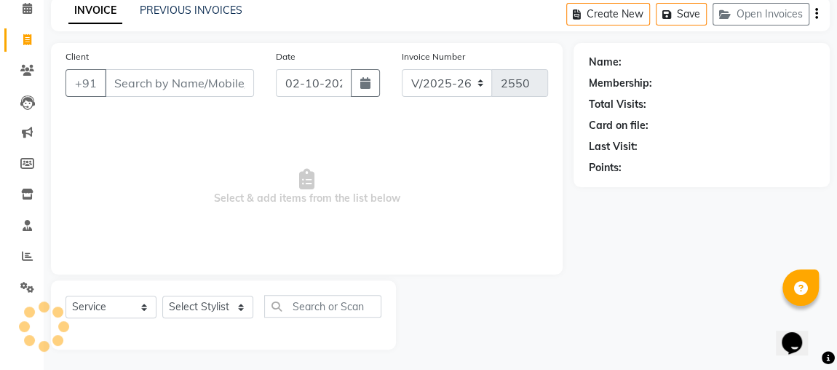
click at [191, 75] on input "Client" at bounding box center [179, 83] width 149 height 28
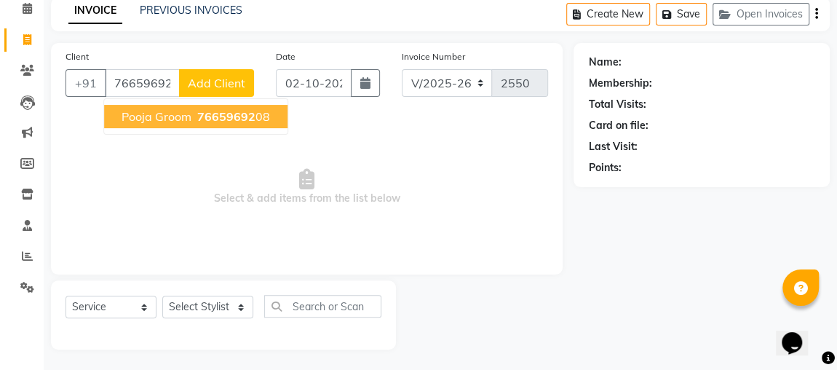
click at [213, 105] on button "pooja groom 76659692 08" at bounding box center [195, 116] width 183 height 23
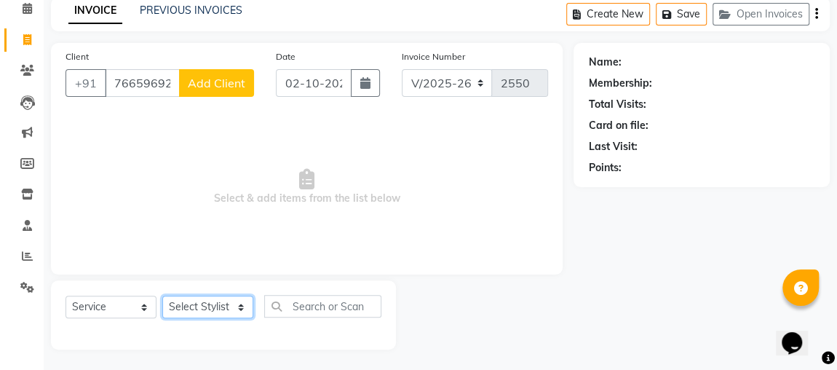
click at [189, 313] on select "Select Stylist [PERSON_NAME] [PERSON_NAME] [PERSON_NAME] MAKEUPS AND PREBRIDAL …" at bounding box center [207, 306] width 91 height 23
click at [456, 225] on span "Select & add items from the list below" at bounding box center [307, 187] width 483 height 146
click at [165, 86] on input "7665969208" at bounding box center [142, 83] width 75 height 28
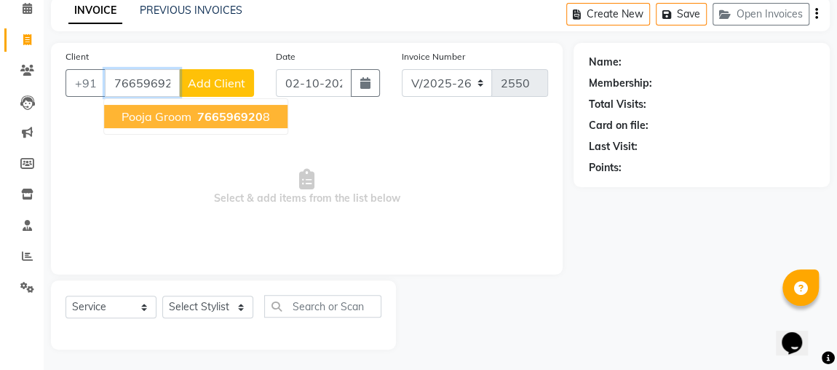
click at [215, 115] on span "766596920" at bounding box center [230, 116] width 66 height 15
type input "7665969208"
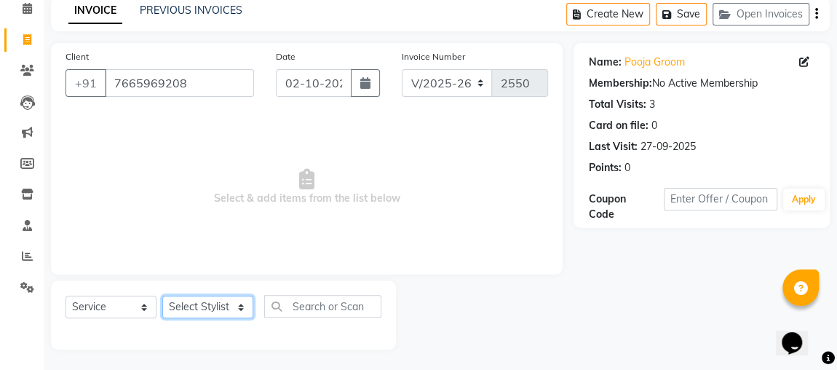
click at [194, 297] on select "Select Stylist [PERSON_NAME] [PERSON_NAME] [PERSON_NAME] MAKEUPS AND PREBRIDAL …" at bounding box center [207, 306] width 91 height 23
select select "33501"
click at [162, 295] on select "Select Stylist [PERSON_NAME] [PERSON_NAME] [PERSON_NAME] MAKEUPS AND PREBRIDAL …" at bounding box center [207, 306] width 91 height 23
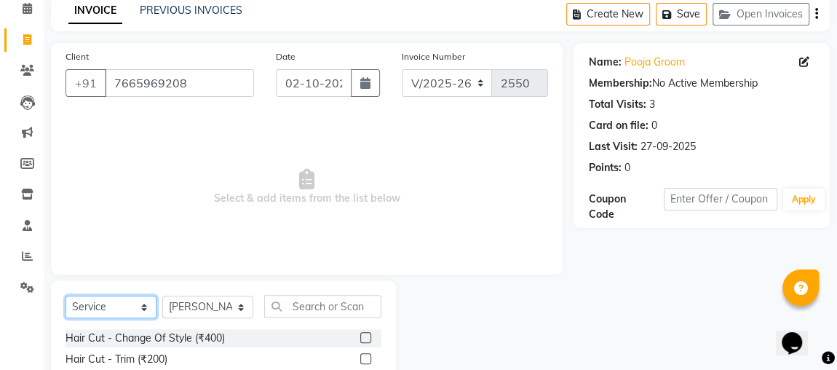
click at [108, 297] on select "Select Service Product Membership Package Voucher Prepaid Gift Card" at bounding box center [111, 306] width 91 height 23
select select "V"
click at [66, 295] on select "Select Service Product Membership Package Voucher Prepaid Gift Card" at bounding box center [111, 306] width 91 height 23
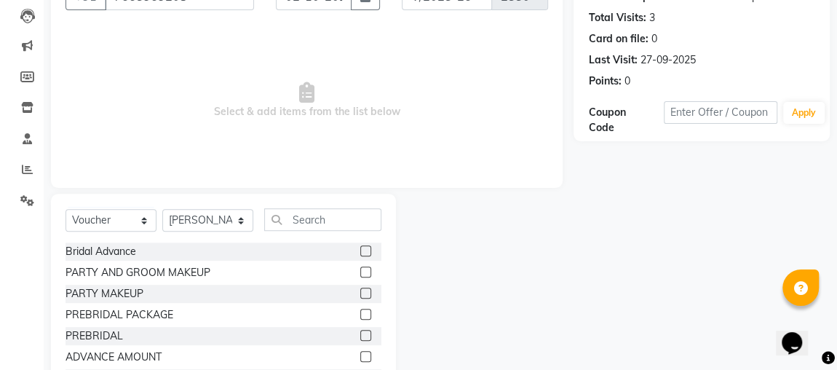
scroll to position [154, 0]
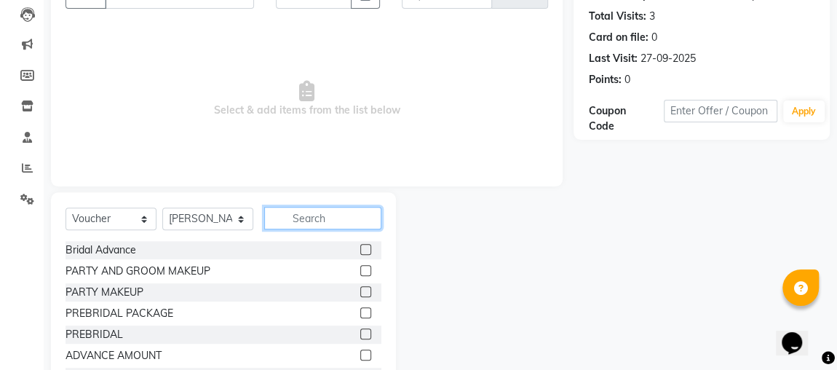
click at [340, 213] on input "text" at bounding box center [322, 218] width 117 height 23
click at [360, 354] on label at bounding box center [365, 354] width 11 height 11
click at [360, 354] on input "checkbox" at bounding box center [364, 355] width 9 height 9
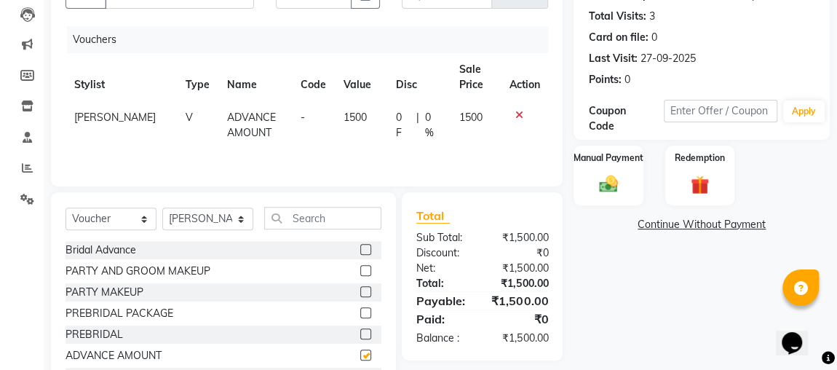
click at [360, 349] on label at bounding box center [365, 354] width 11 height 11
click at [360, 351] on input "checkbox" at bounding box center [364, 355] width 9 height 9
checkbox input "false"
click at [344, 115] on span "1500" at bounding box center [355, 117] width 23 height 13
select select "33501"
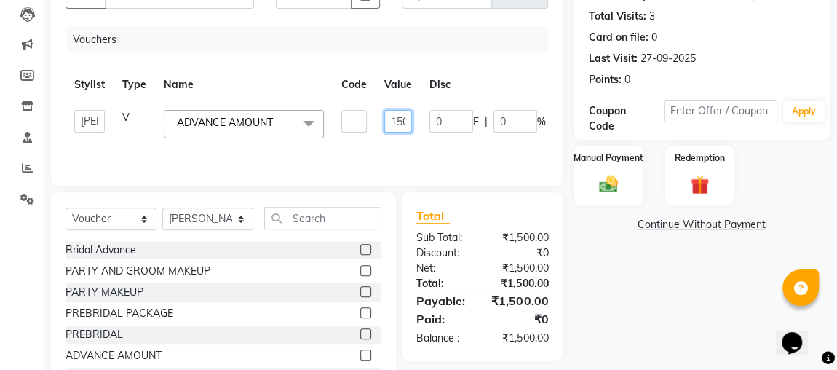
click at [391, 124] on input "1500" at bounding box center [398, 121] width 28 height 23
type input "500"
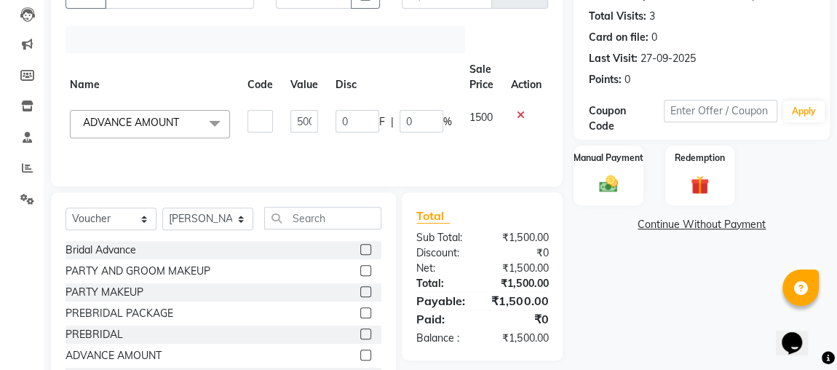
click at [637, 329] on div "Name: Pooja Groom Membership: No Active Membership Total Visits: 3 Card on file…" at bounding box center [707, 181] width 267 height 452
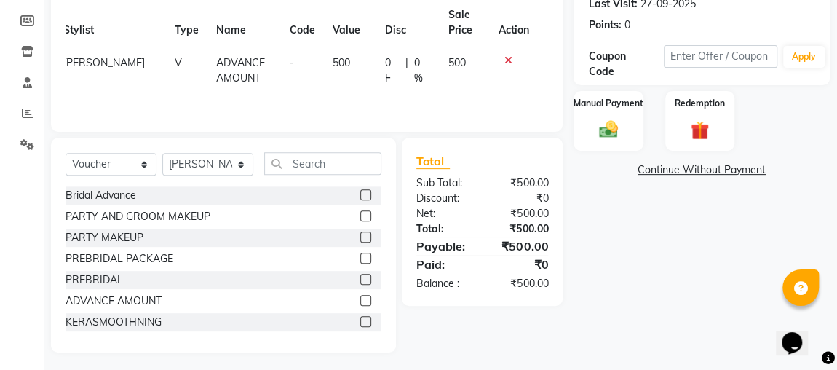
scroll to position [212, 0]
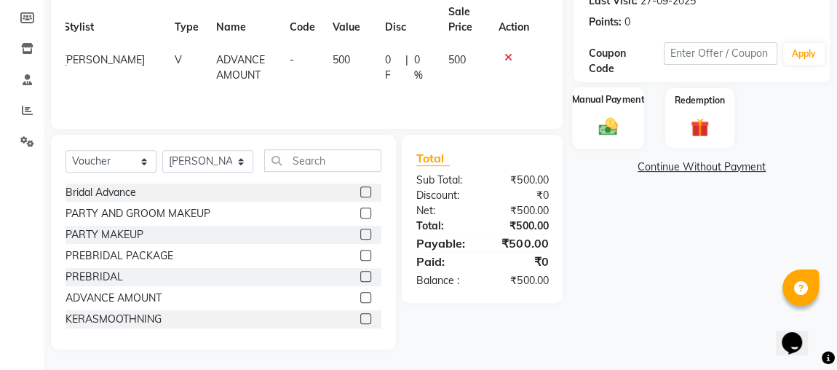
click at [596, 107] on div "Manual Payment" at bounding box center [608, 118] width 72 height 62
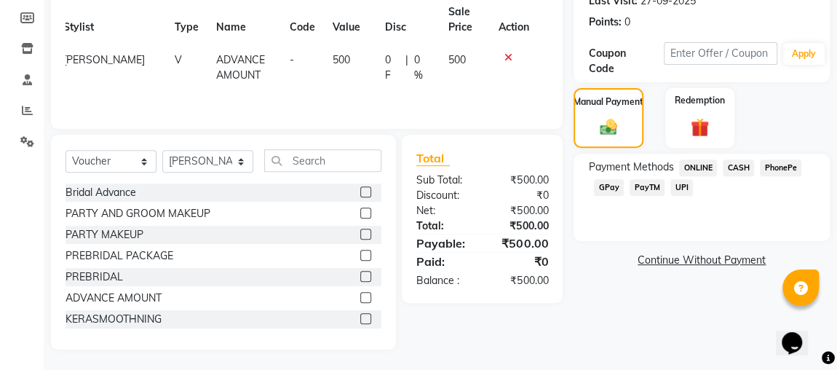
click at [697, 164] on span "ONLINE" at bounding box center [698, 167] width 38 height 17
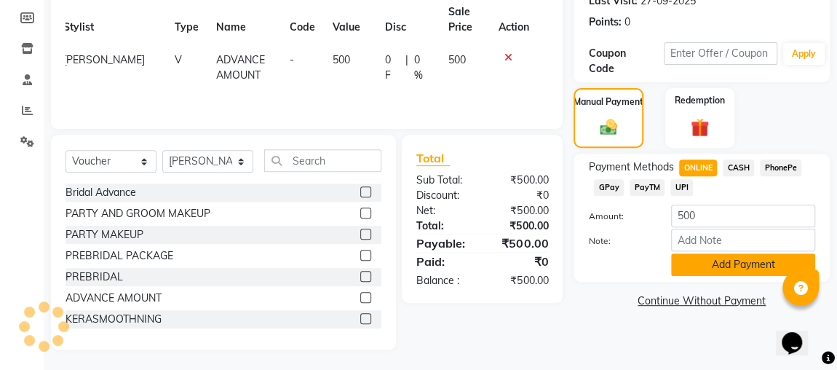
click at [725, 257] on button "Add Payment" at bounding box center [743, 264] width 144 height 23
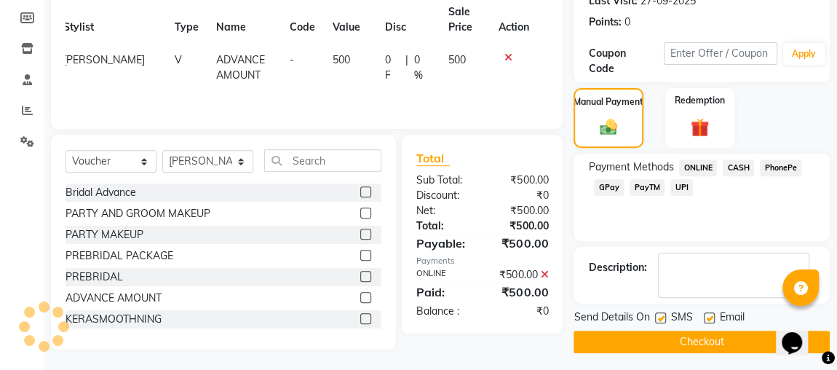
scroll to position [214, 0]
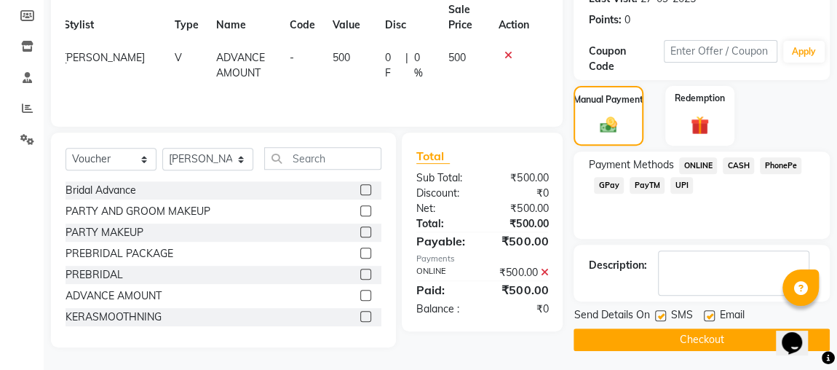
click at [707, 340] on button "Checkout" at bounding box center [702, 339] width 256 height 23
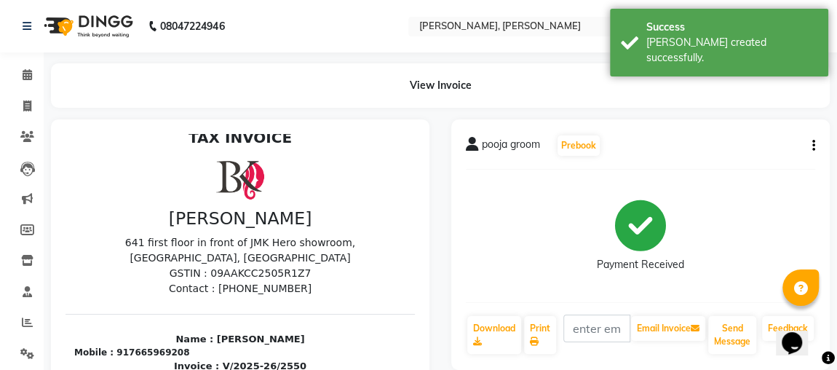
scroll to position [11, 0]
click at [33, 317] on span at bounding box center [27, 322] width 25 height 17
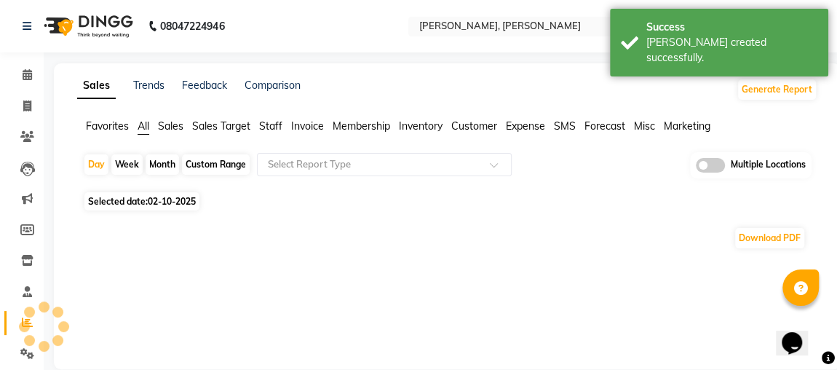
click at [173, 158] on div "Month" at bounding box center [162, 164] width 33 height 20
select select "10"
select select "2025"
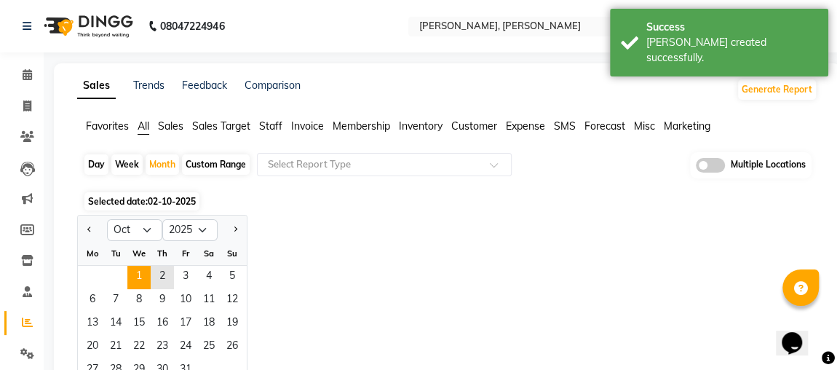
click at [132, 267] on span "1" at bounding box center [138, 277] width 23 height 23
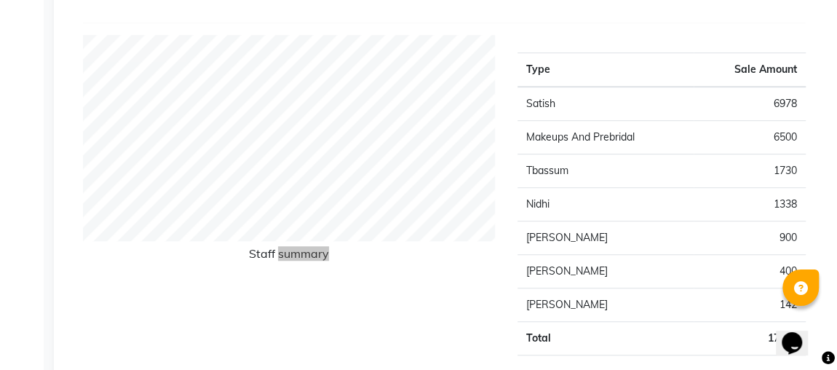
scroll to position [496, 0]
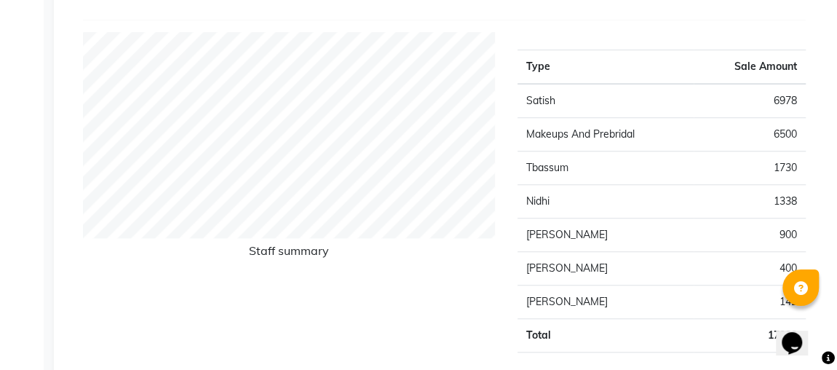
click at [579, 101] on td "Satish" at bounding box center [605, 101] width 176 height 34
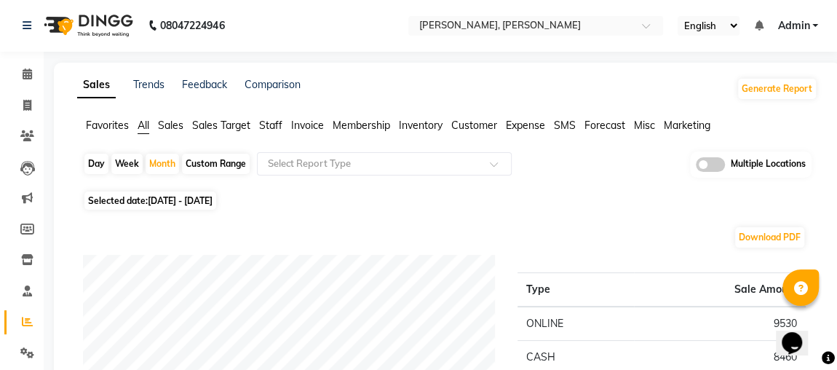
scroll to position [0, 0]
click at [26, 106] on icon at bounding box center [27, 105] width 8 height 11
select select "service"
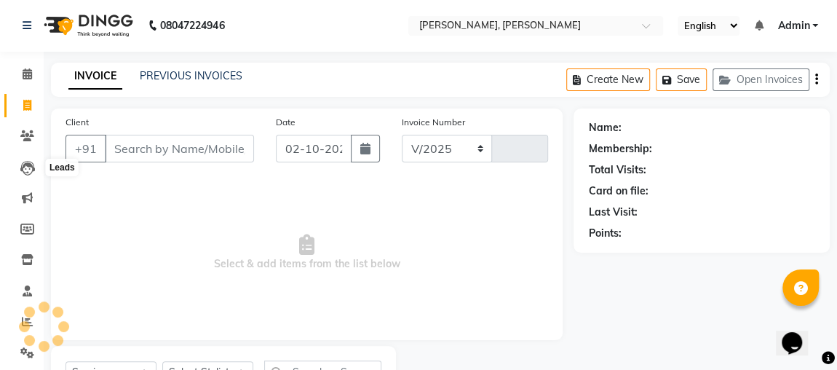
select select "4362"
type input "2551"
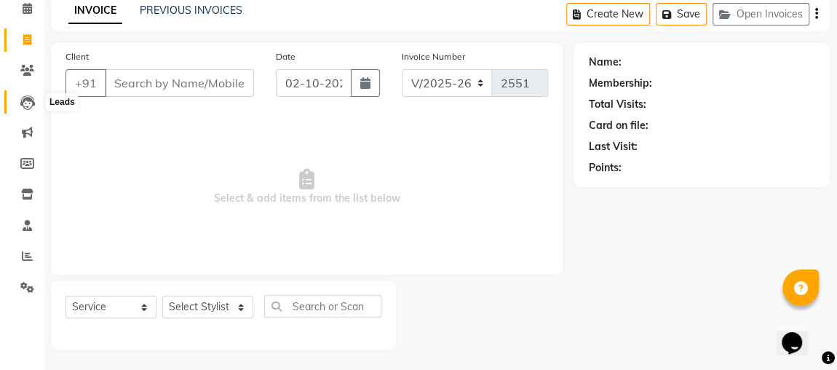
click at [26, 106] on icon at bounding box center [27, 102] width 15 height 15
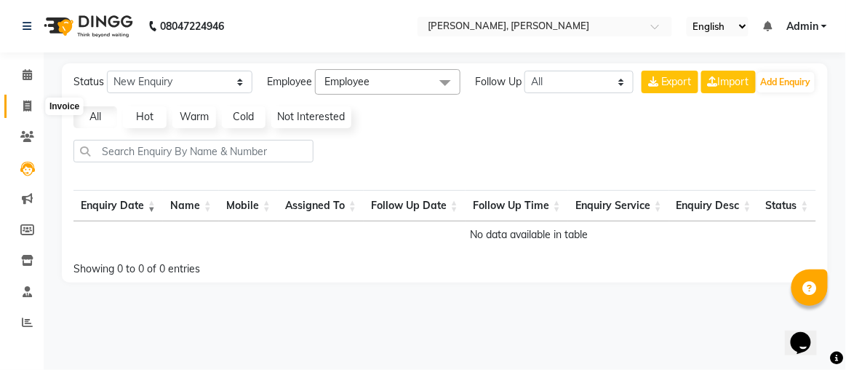
click at [33, 105] on span at bounding box center [27, 106] width 25 height 17
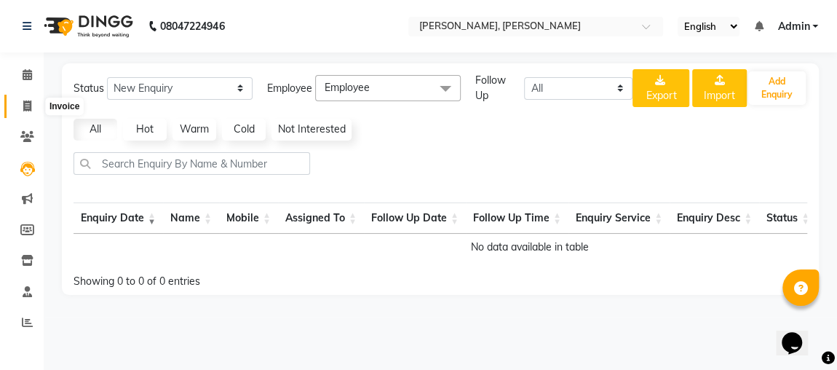
select select "4362"
select select "service"
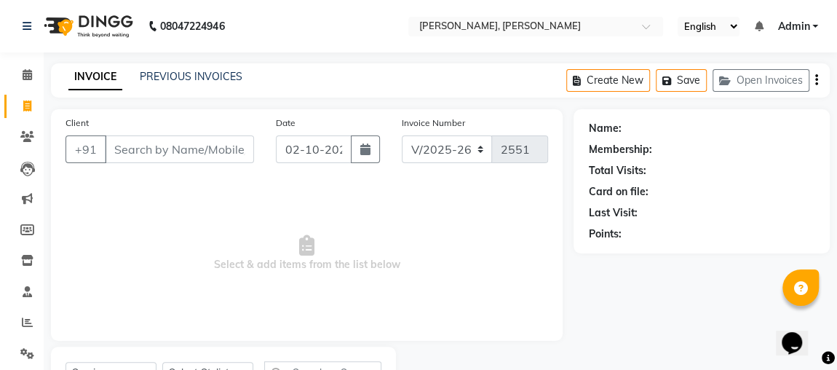
click at [26, 108] on icon at bounding box center [27, 105] width 8 height 11
select select "service"
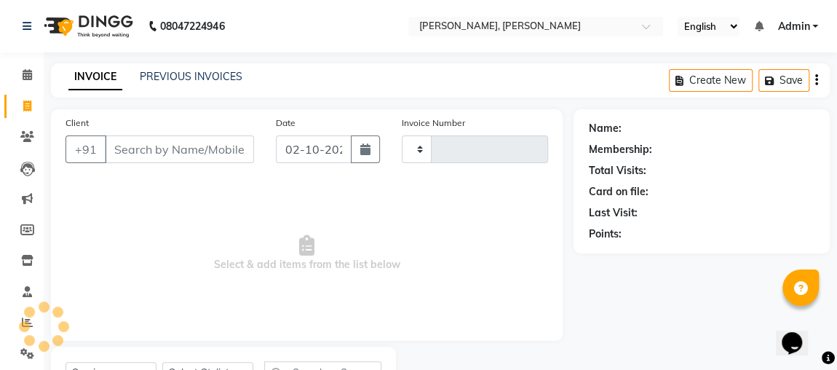
scroll to position [66, 0]
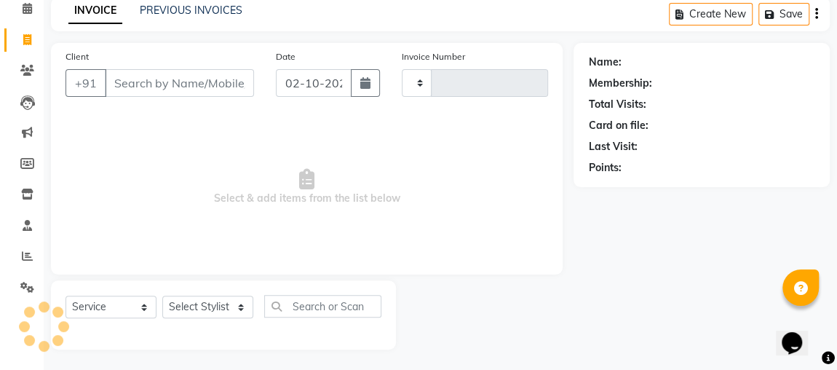
type input "2551"
select select "4362"
